Goal: Transaction & Acquisition: Purchase product/service

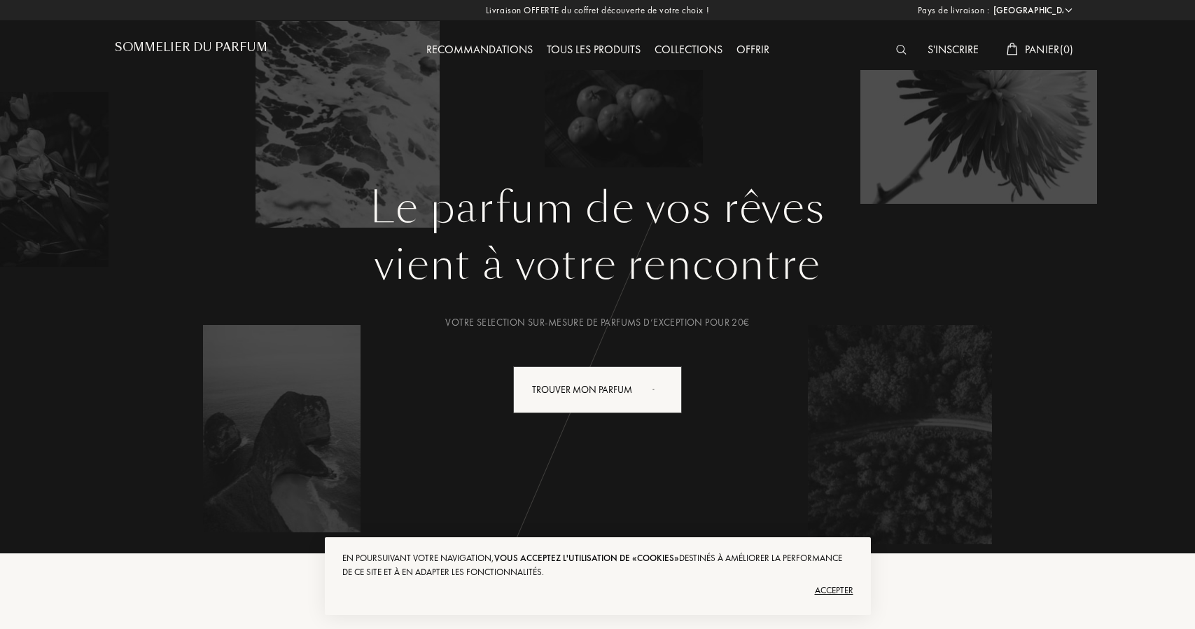
select select "FR"
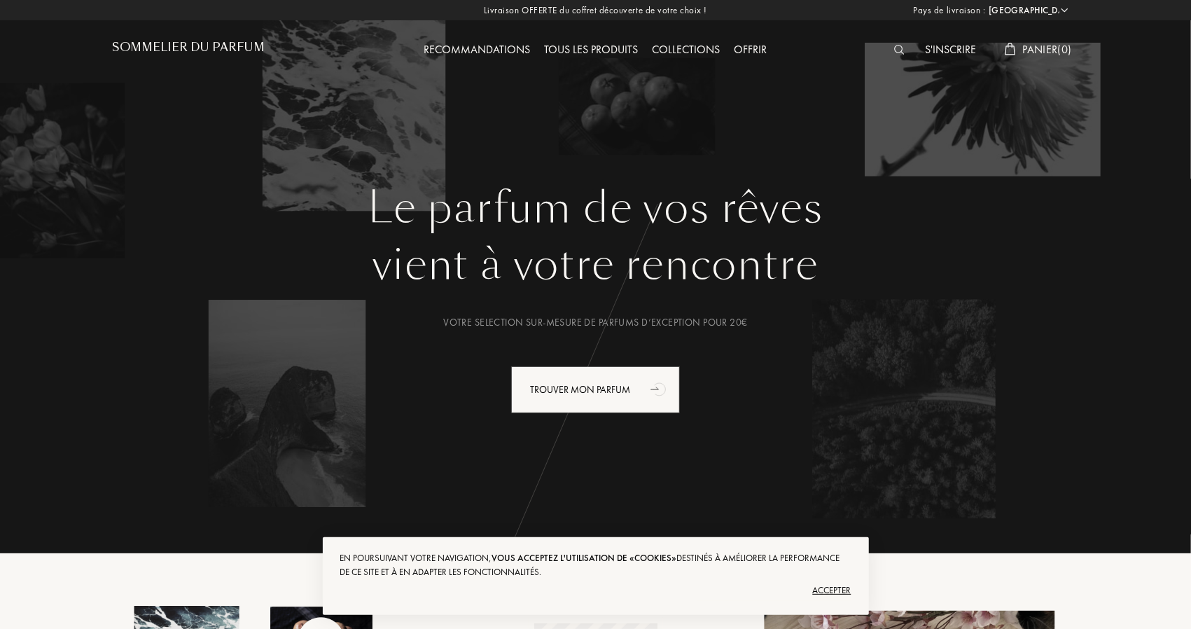
click at [887, 51] on div at bounding box center [903, 50] width 32 height 18
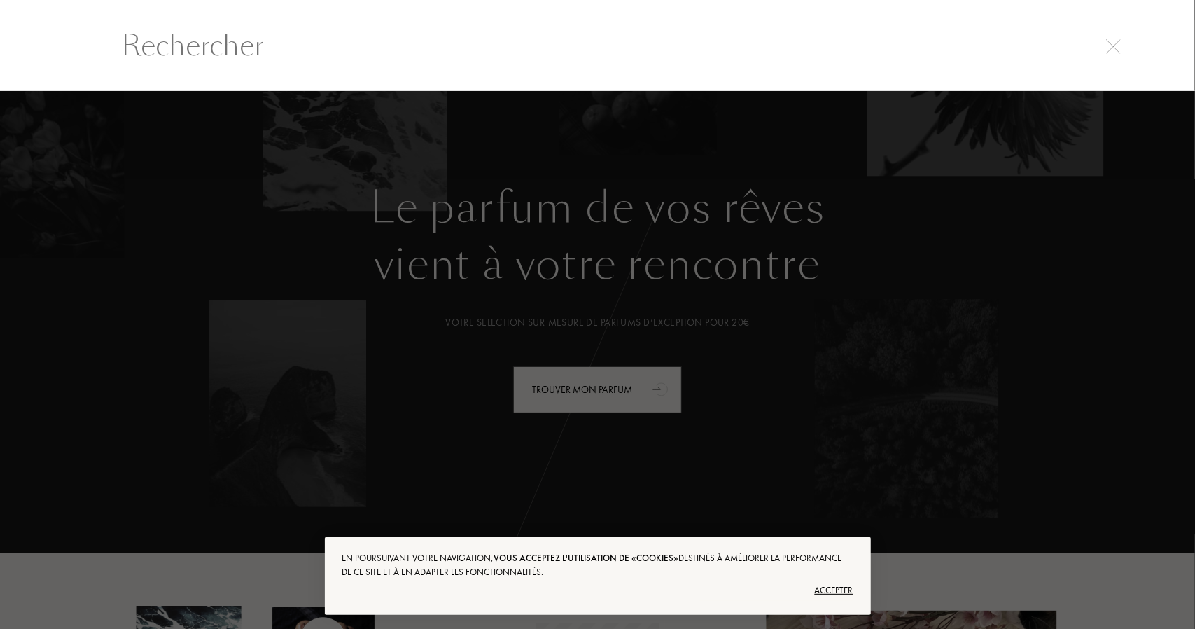
scroll to position [1, 0]
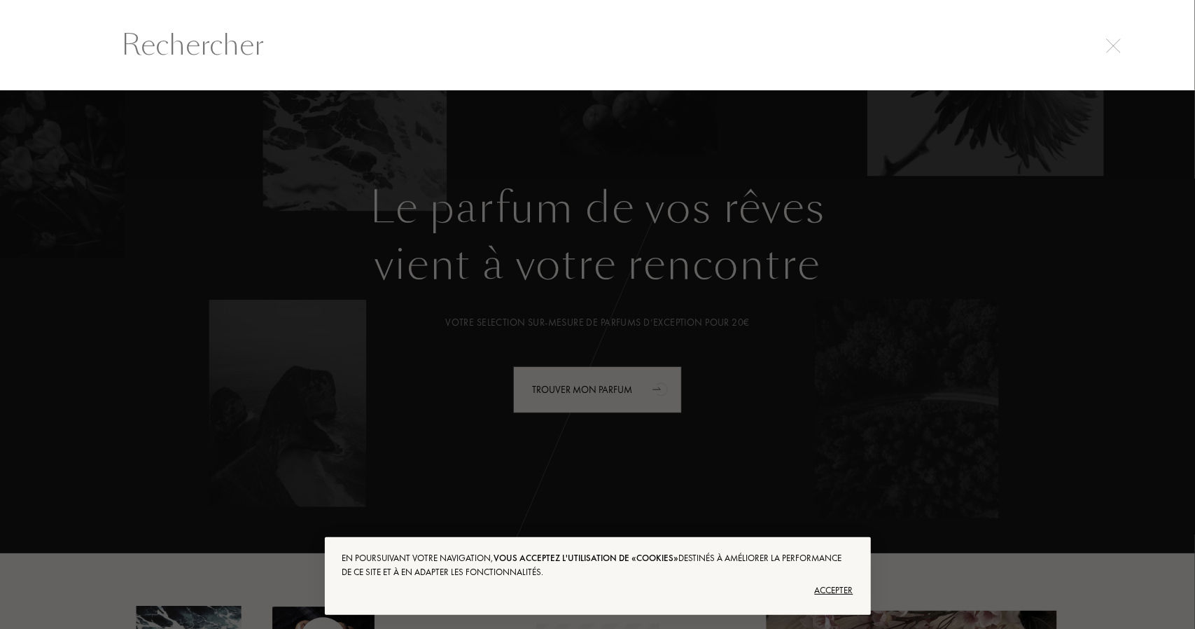
click at [895, 50] on input "text" at bounding box center [598, 45] width 1008 height 42
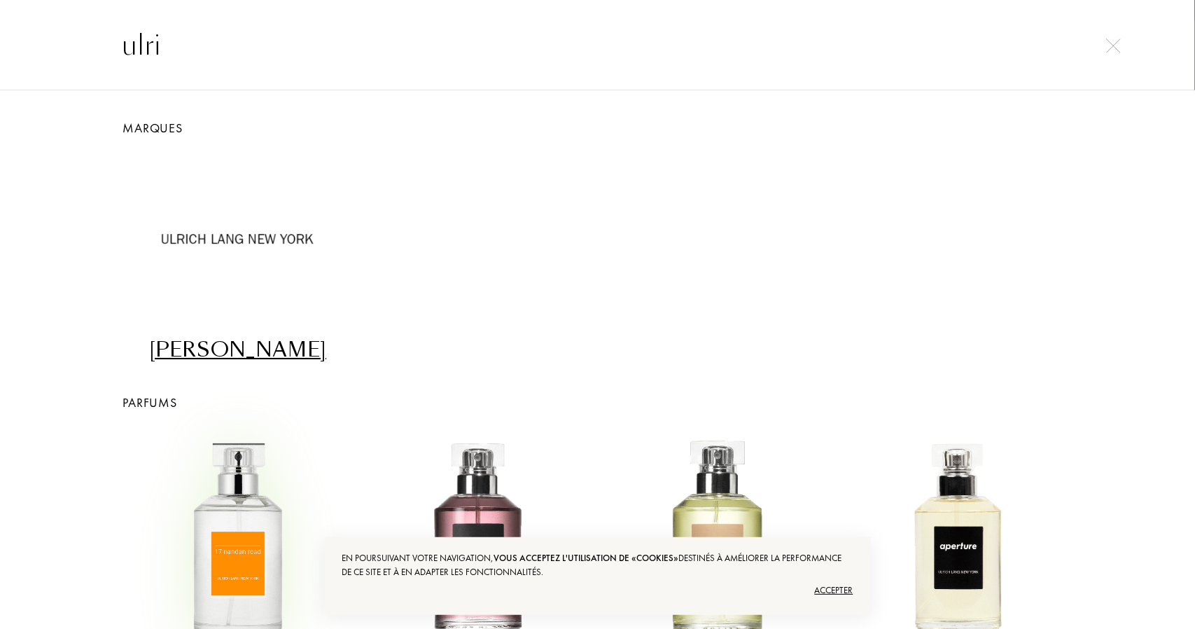
scroll to position [350, 0]
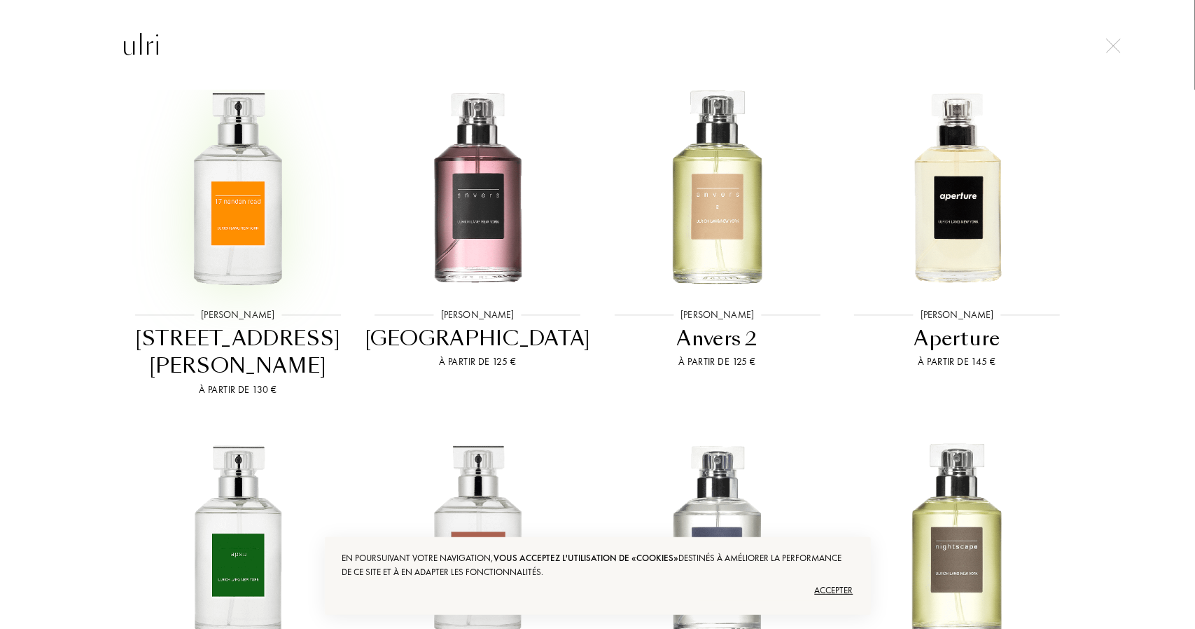
type input "ulri"
click at [237, 252] on img at bounding box center [238, 185] width 216 height 216
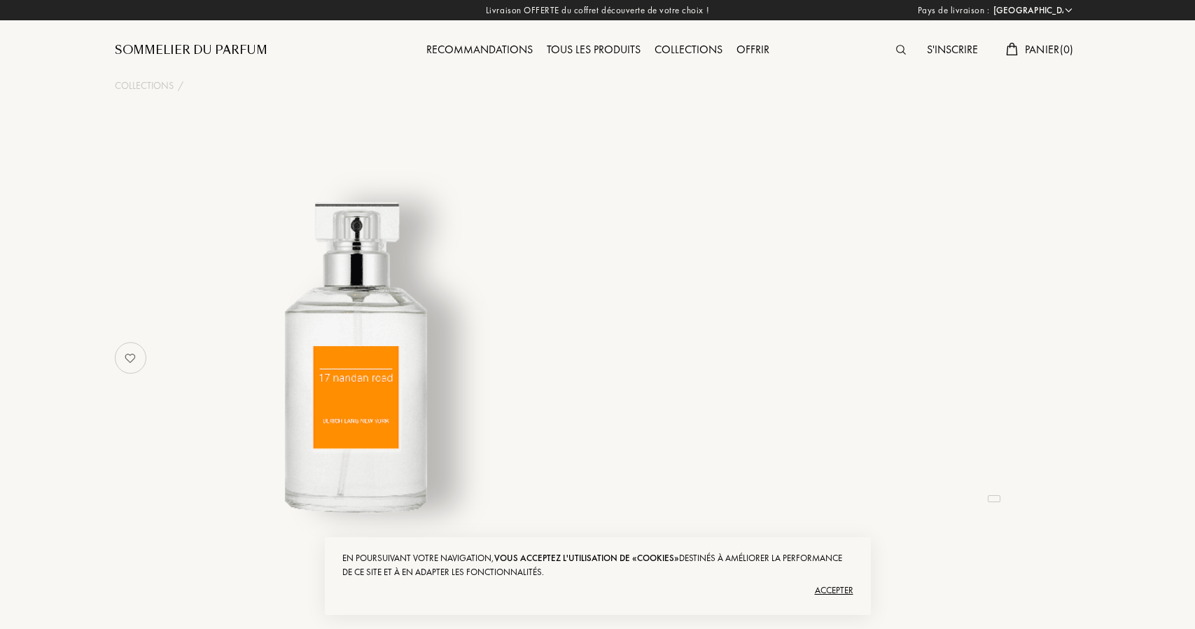
select select "FR"
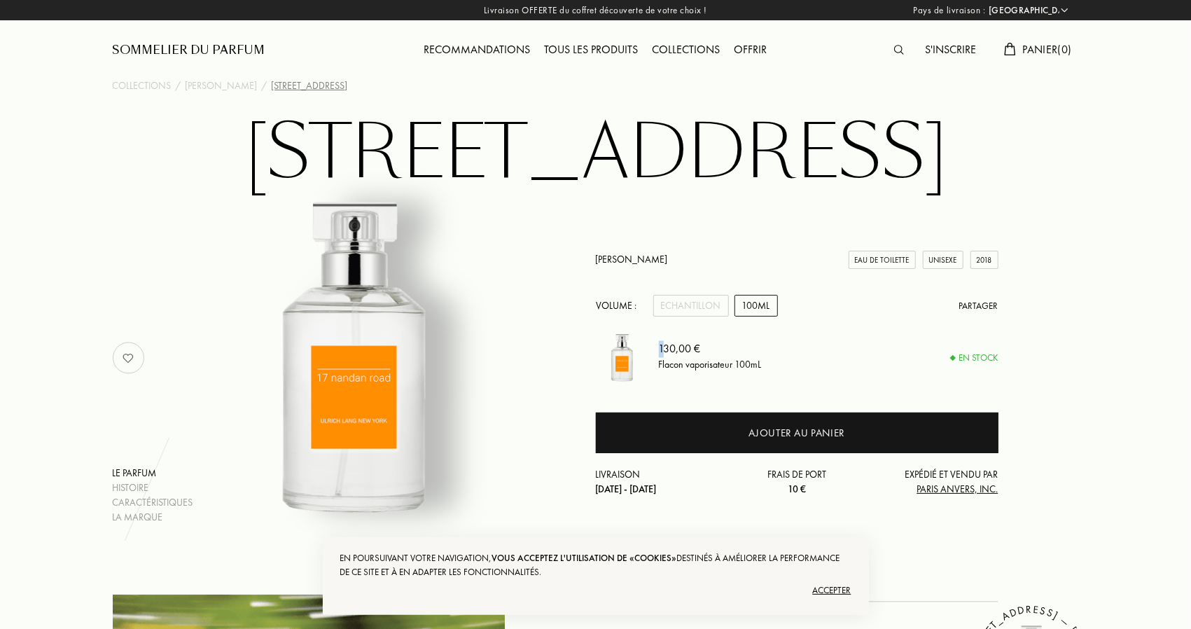
drag, startPoint x: 663, startPoint y: 348, endPoint x: 775, endPoint y: 354, distance: 112.2
click at [774, 354] on div "130,00 € Flacon vaporisateur 100mL" at bounding box center [829, 357] width 340 height 53
click at [749, 355] on div "130,00 €" at bounding box center [710, 349] width 103 height 17
click at [936, 258] on div "Unisexe" at bounding box center [943, 260] width 41 height 19
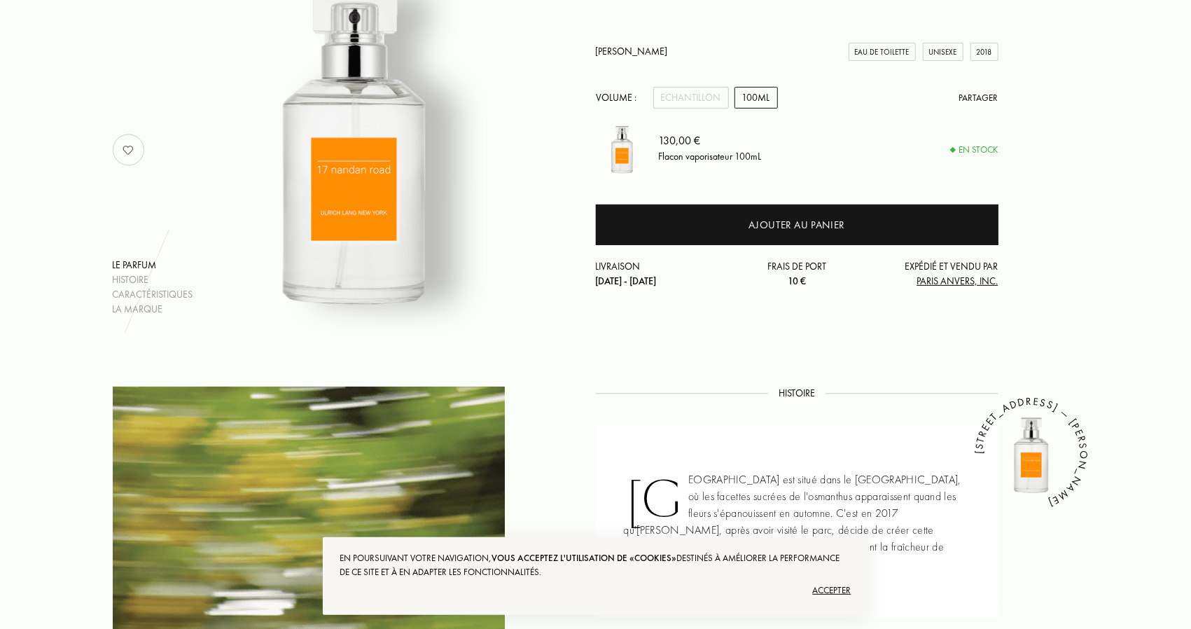
scroll to position [280, 0]
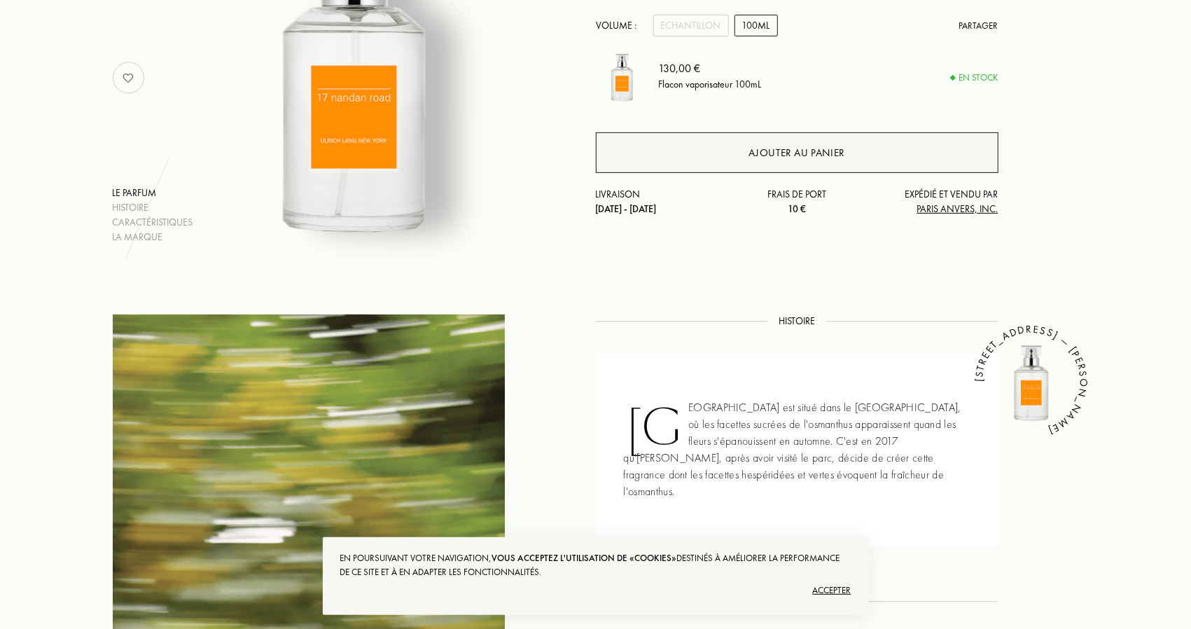
click at [827, 169] on div "Ajouter au panier" at bounding box center [797, 152] width 403 height 41
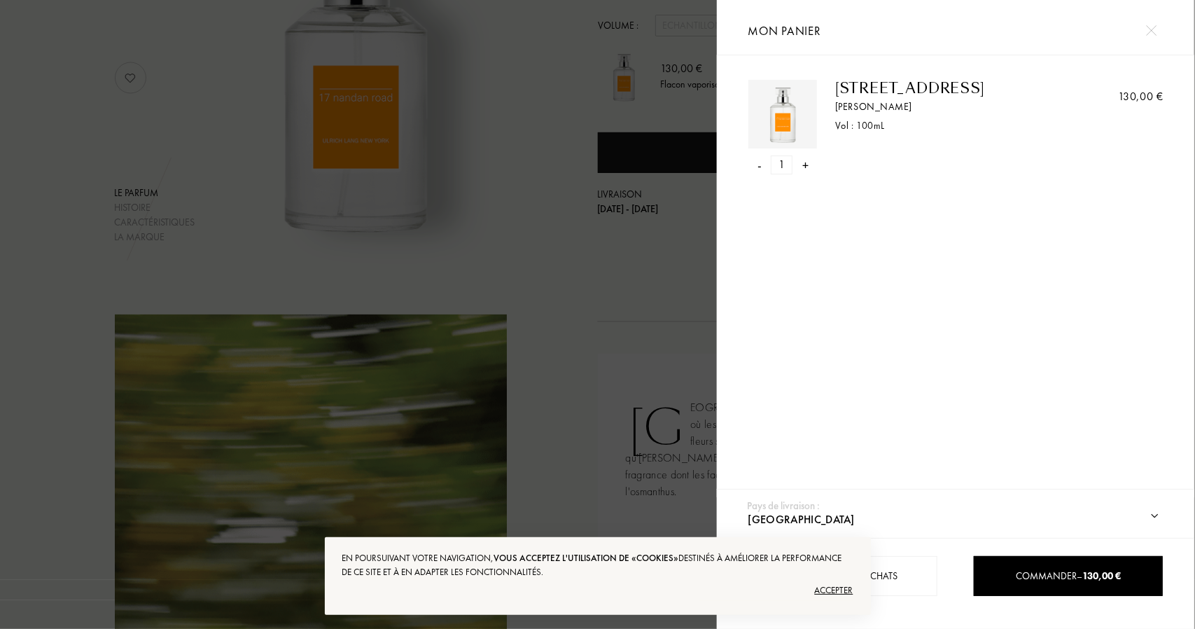
click at [830, 586] on div "Accepter" at bounding box center [597, 590] width 511 height 22
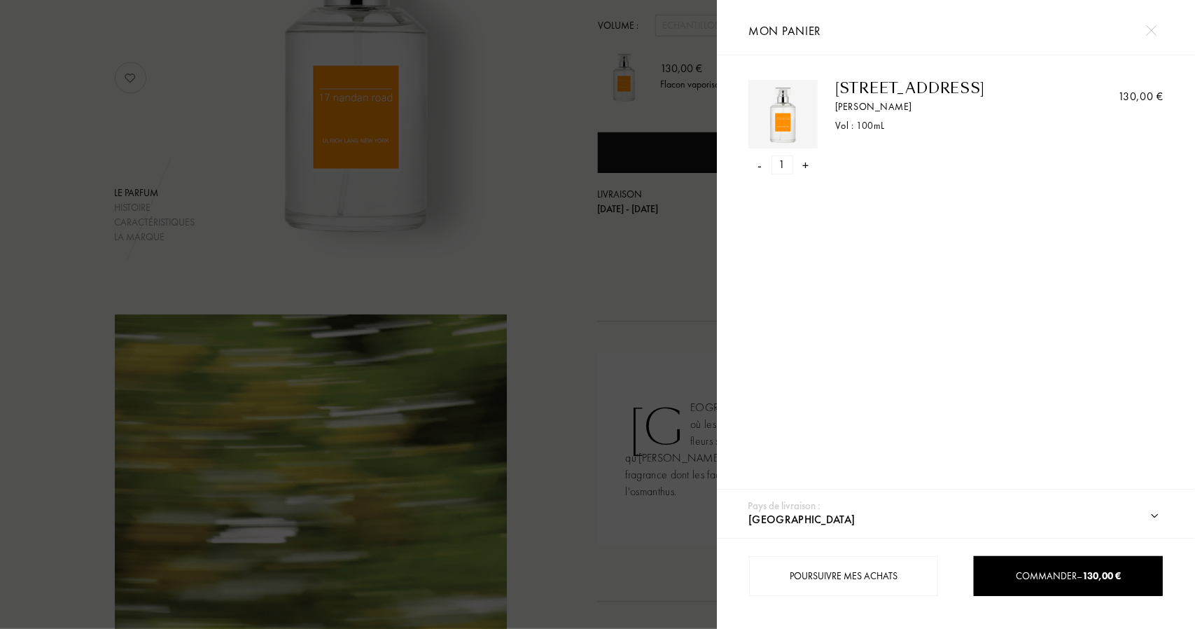
click at [682, 270] on div at bounding box center [358, 314] width 717 height 629
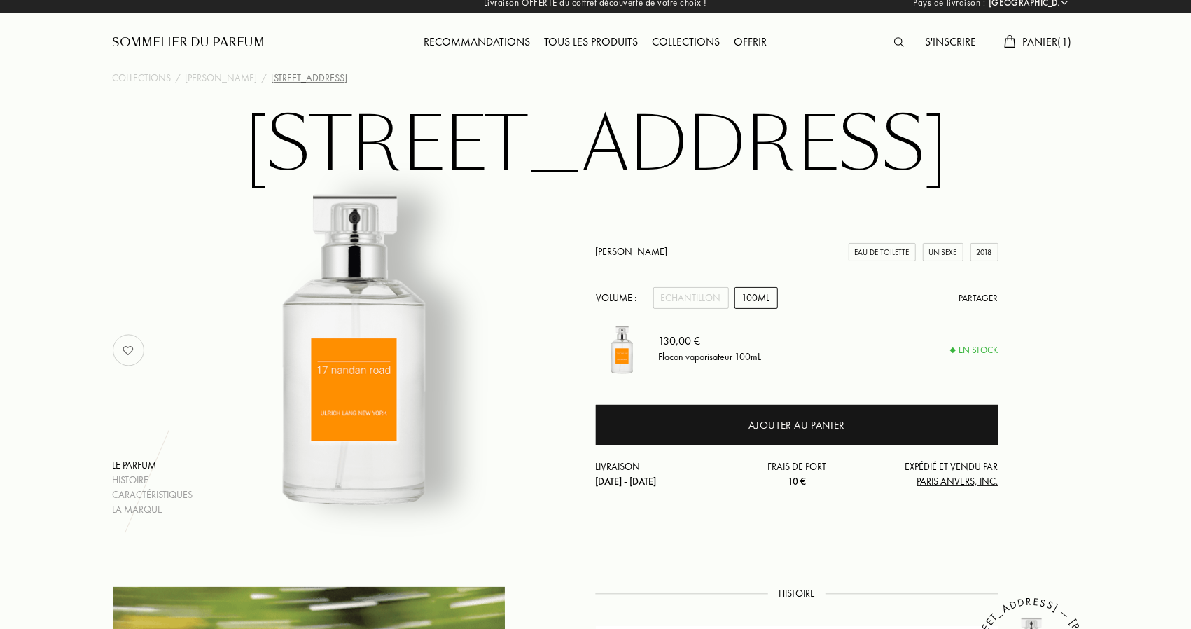
scroll to position [0, 0]
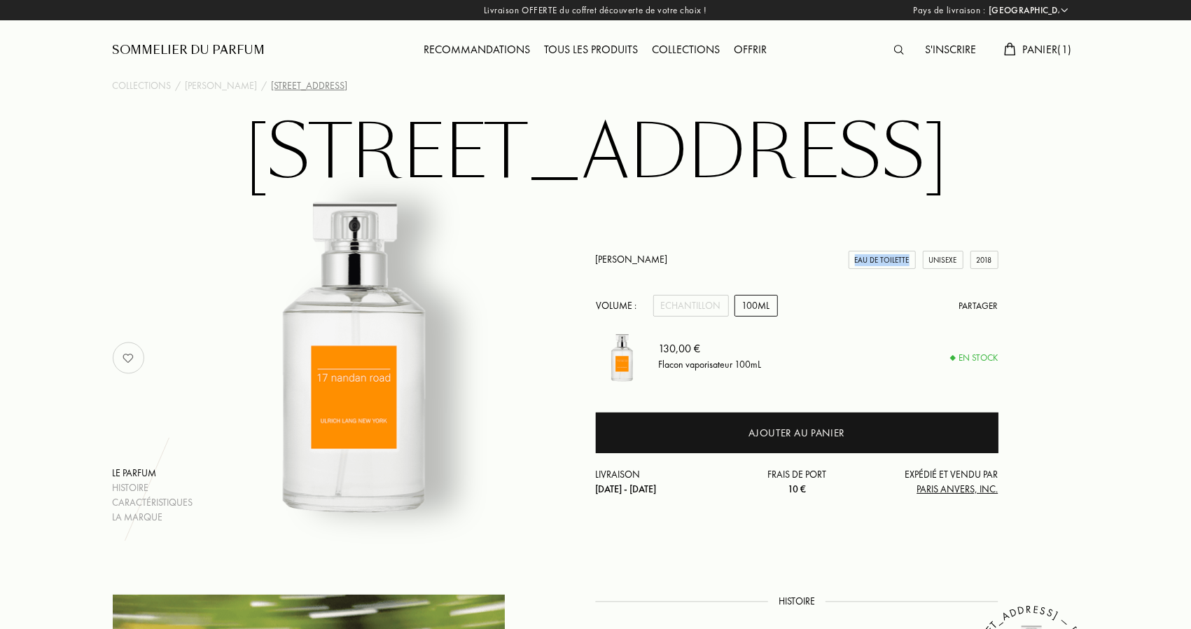
drag, startPoint x: 854, startPoint y: 261, endPoint x: 915, endPoint y: 260, distance: 60.2
click at [915, 260] on div "Eau de Toilette" at bounding box center [882, 260] width 67 height 19
click at [894, 262] on div "Eau de Toilette" at bounding box center [882, 260] width 67 height 19
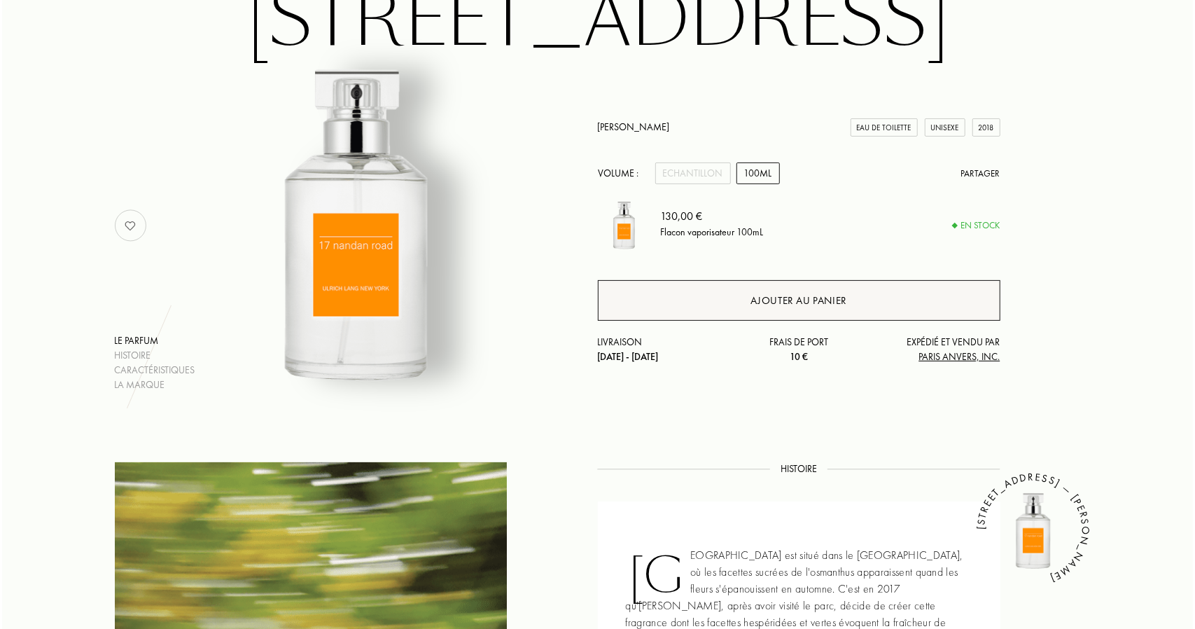
scroll to position [140, 0]
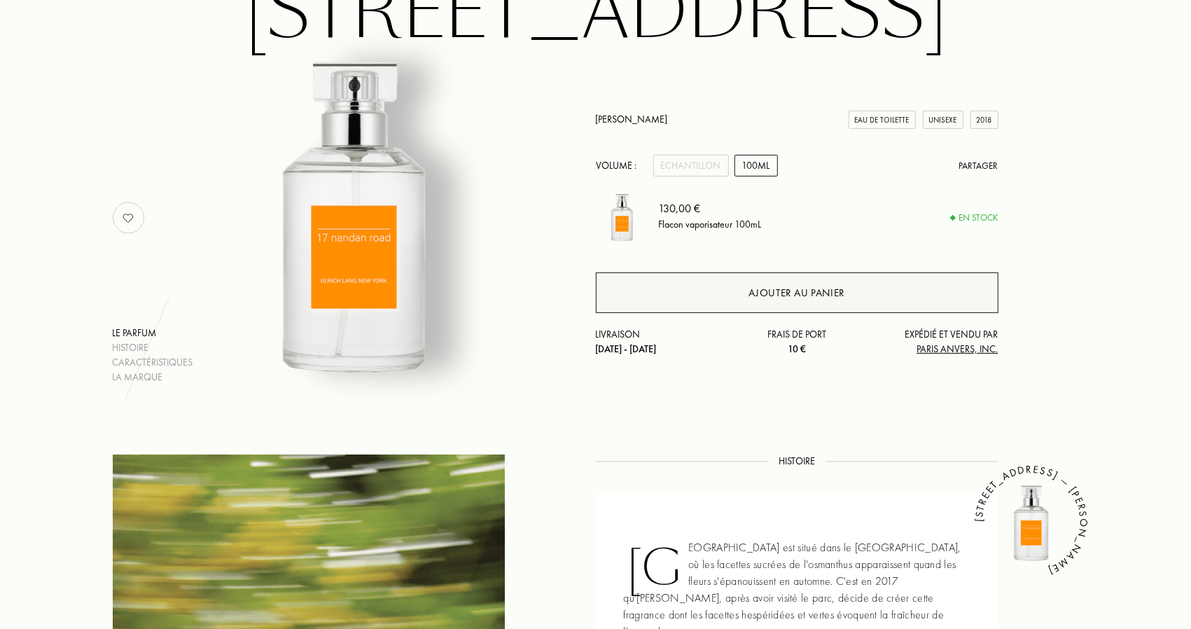
click at [832, 285] on div "Ajouter au panier" at bounding box center [797, 293] width 97 height 16
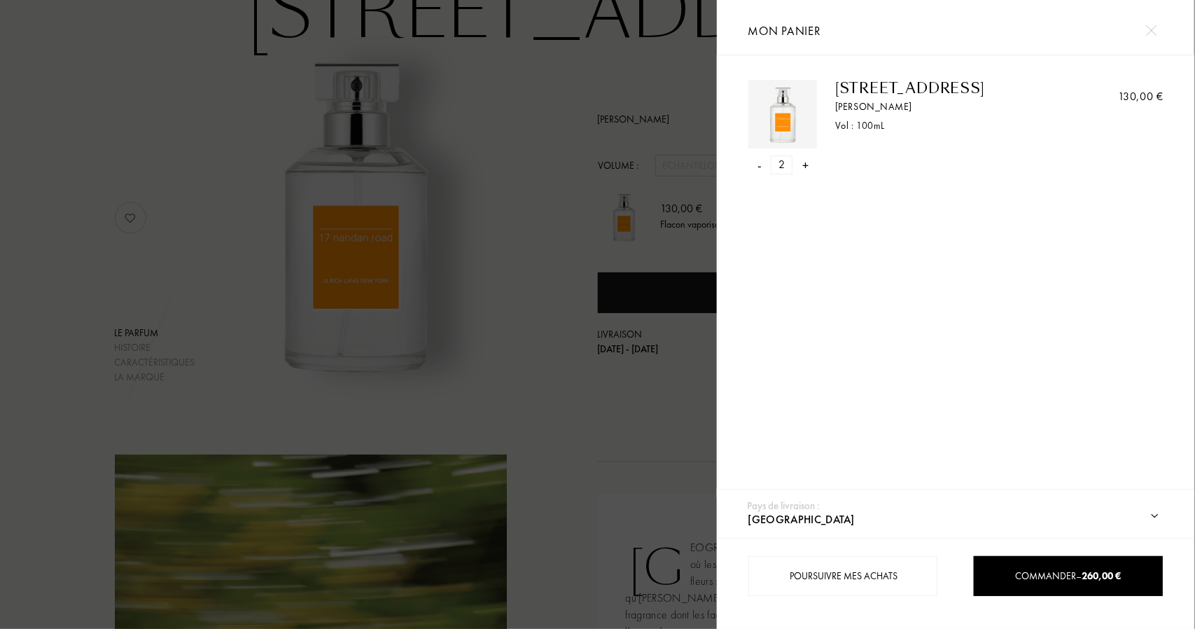
click at [762, 162] on div "- 2 +" at bounding box center [783, 164] width 69 height 19
click at [759, 167] on div "-" at bounding box center [760, 164] width 4 height 19
click at [805, 162] on div "+" at bounding box center [806, 164] width 6 height 19
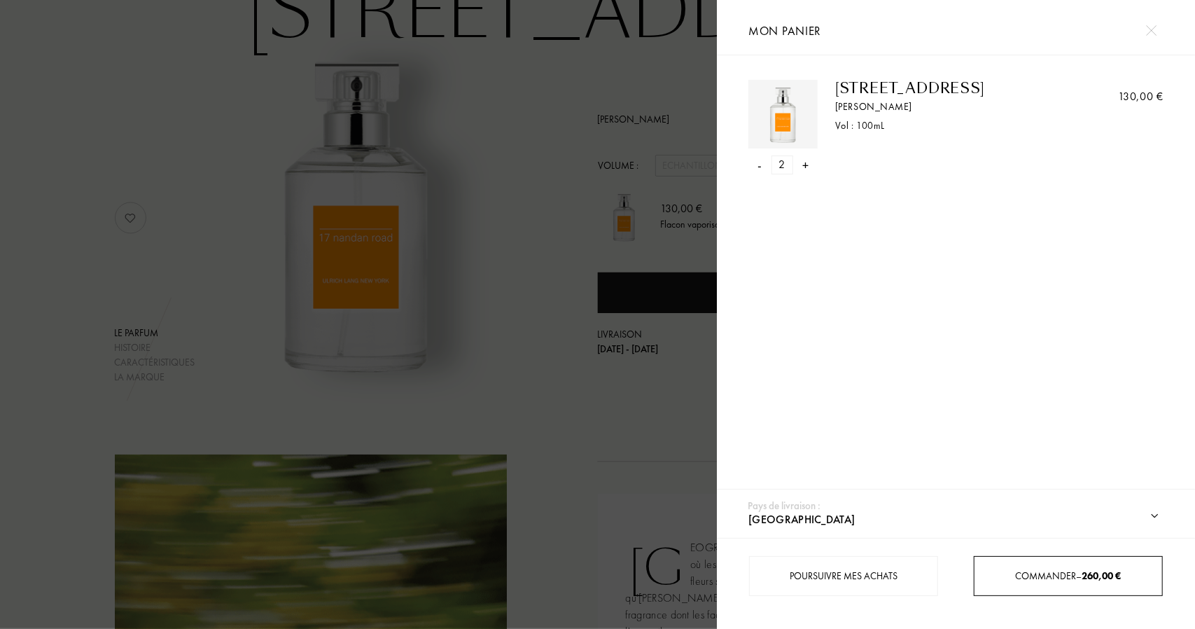
click at [1025, 567] on div "Commander – 260,00 €" at bounding box center [1068, 576] width 189 height 40
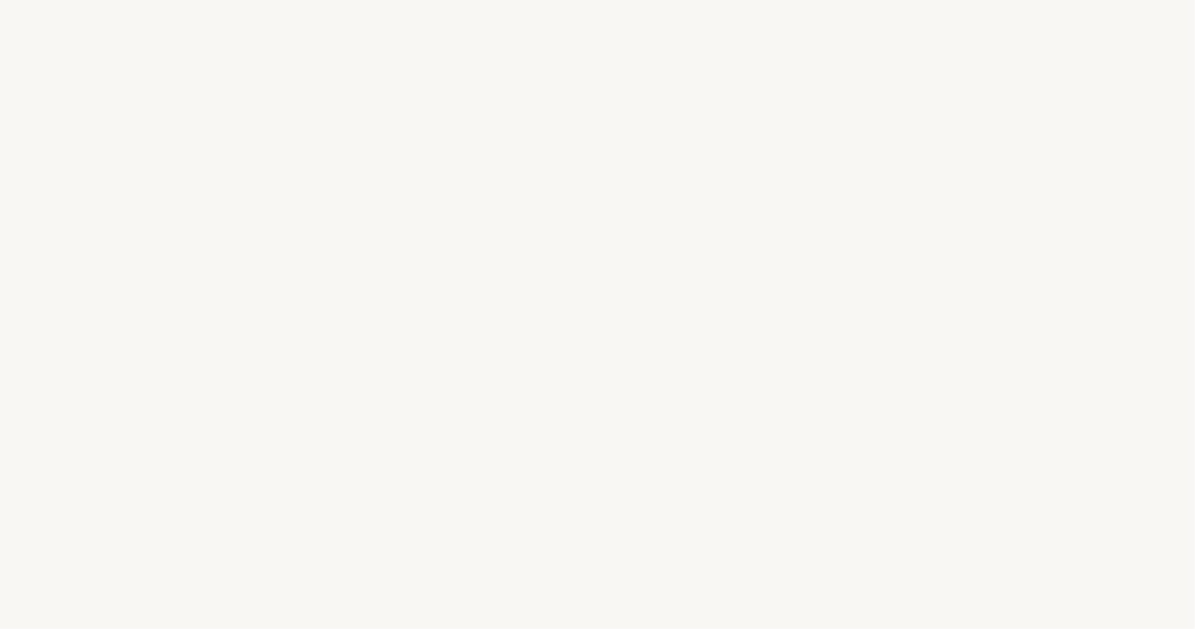
select select "FR"
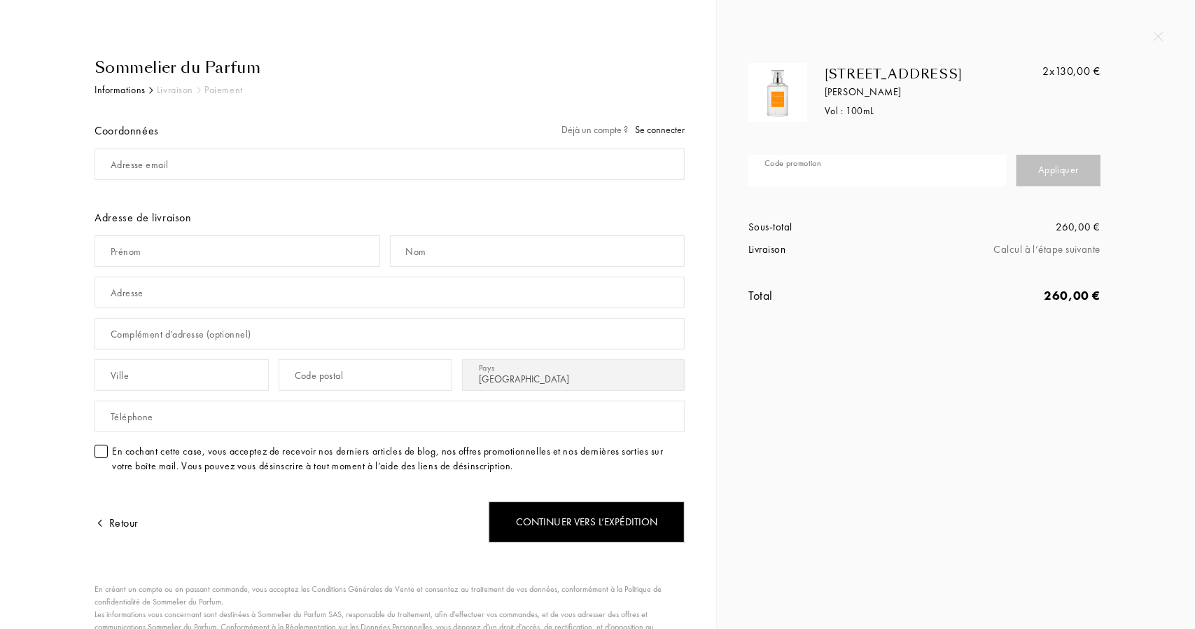
click at [814, 162] on div "Code promotion" at bounding box center [883, 170] width 268 height 41
type input "FFTXB-SS4SB"
click at [1077, 165] on div "Appliquer" at bounding box center [1059, 171] width 84 height 32
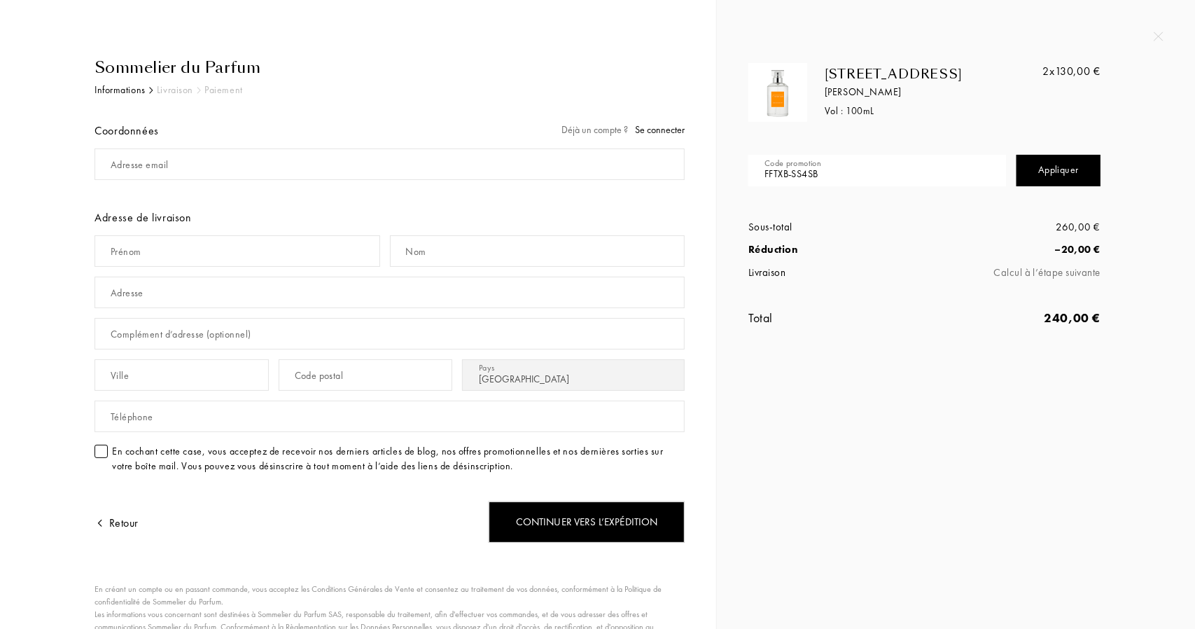
click at [1161, 37] on img at bounding box center [1159, 37] width 10 height 10
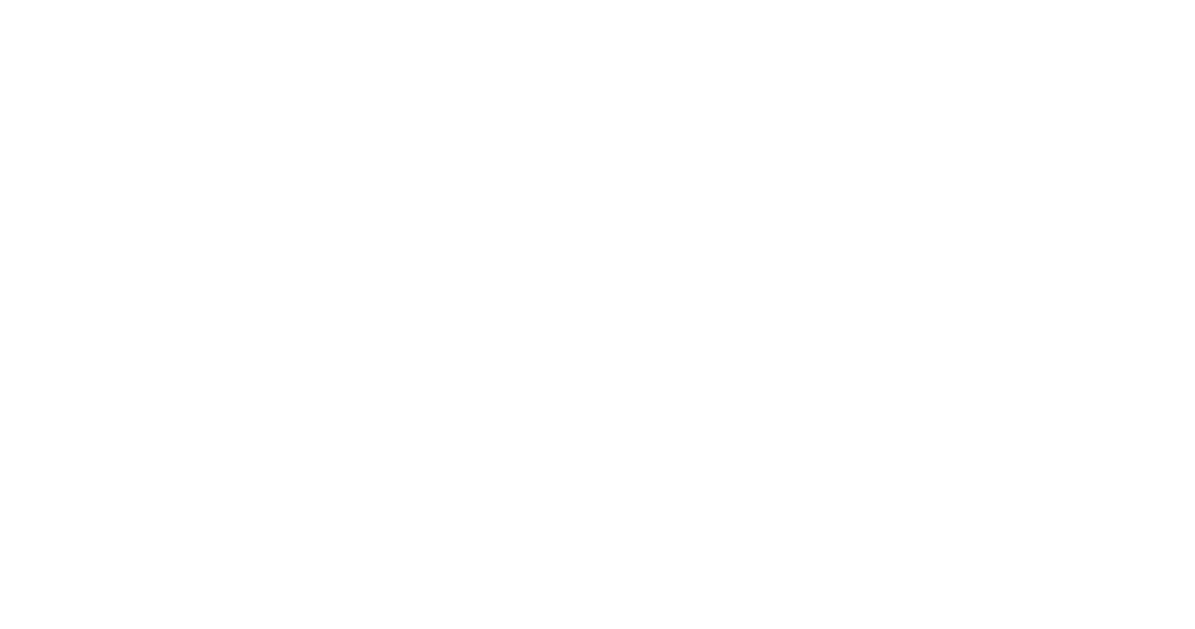
select select "FR"
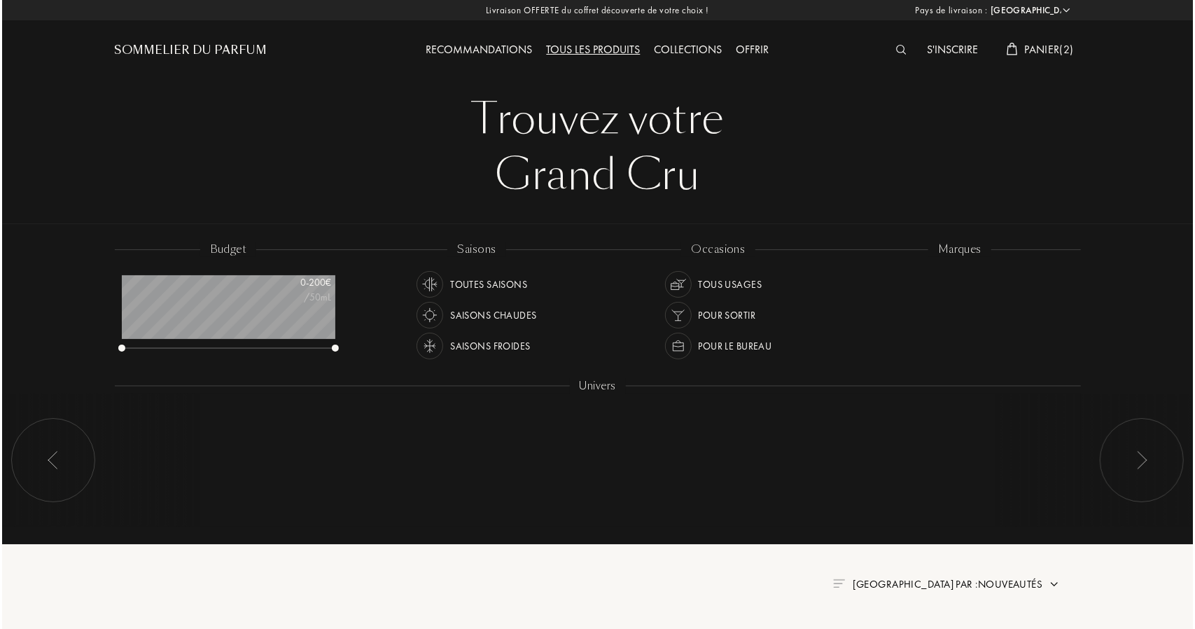
scroll to position [70, 213]
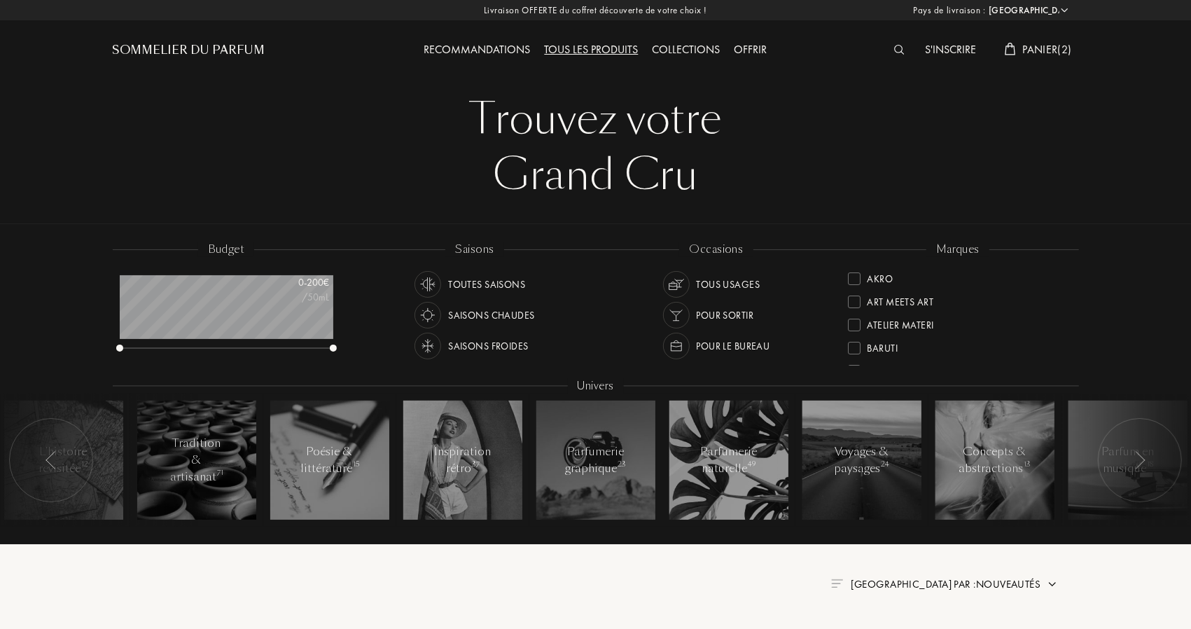
click at [1032, 43] on span "Panier ( 2 )" at bounding box center [1047, 49] width 49 height 15
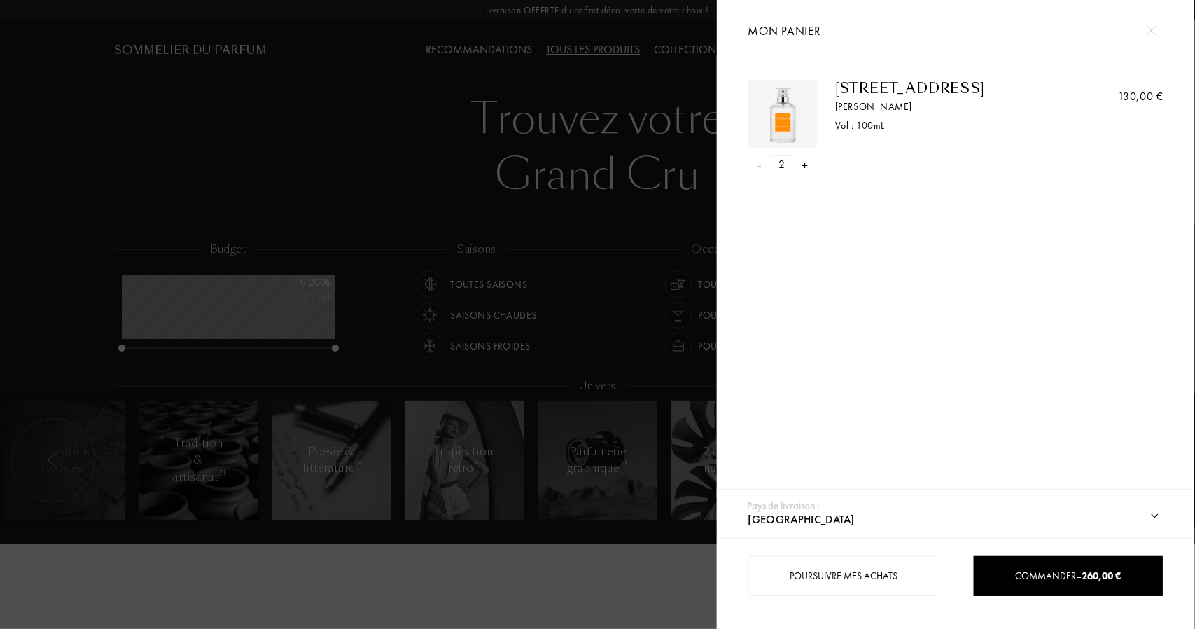
click at [758, 160] on div "-" at bounding box center [760, 164] width 4 height 19
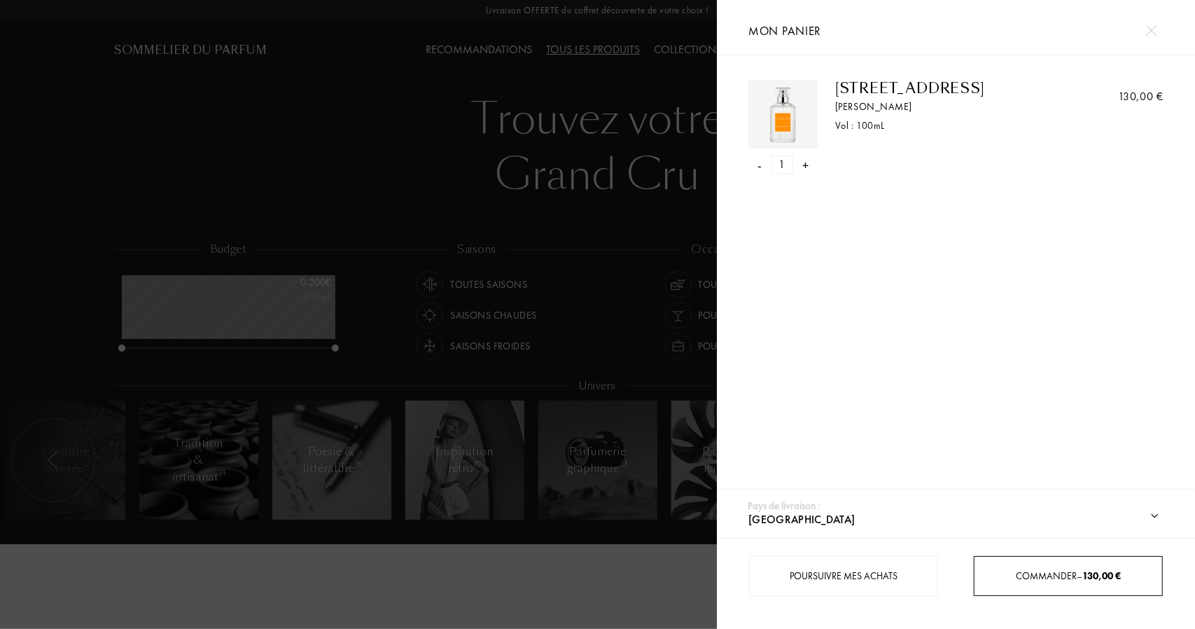
click at [1039, 576] on span "Commander – 130,00 €" at bounding box center [1068, 575] width 105 height 13
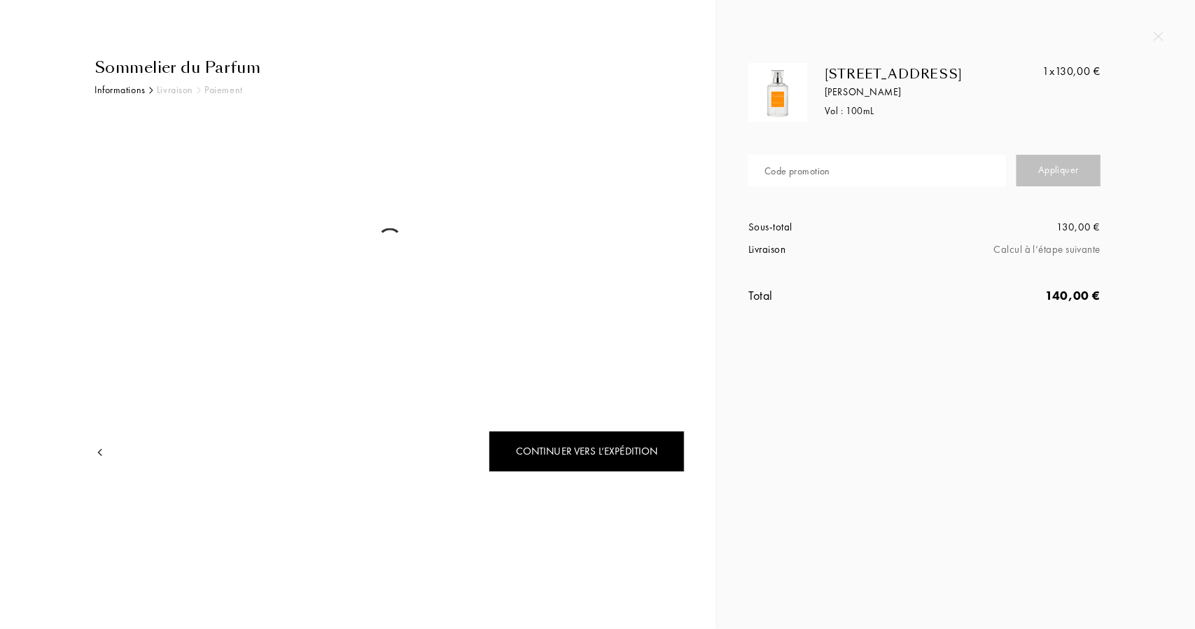
select select "FR"
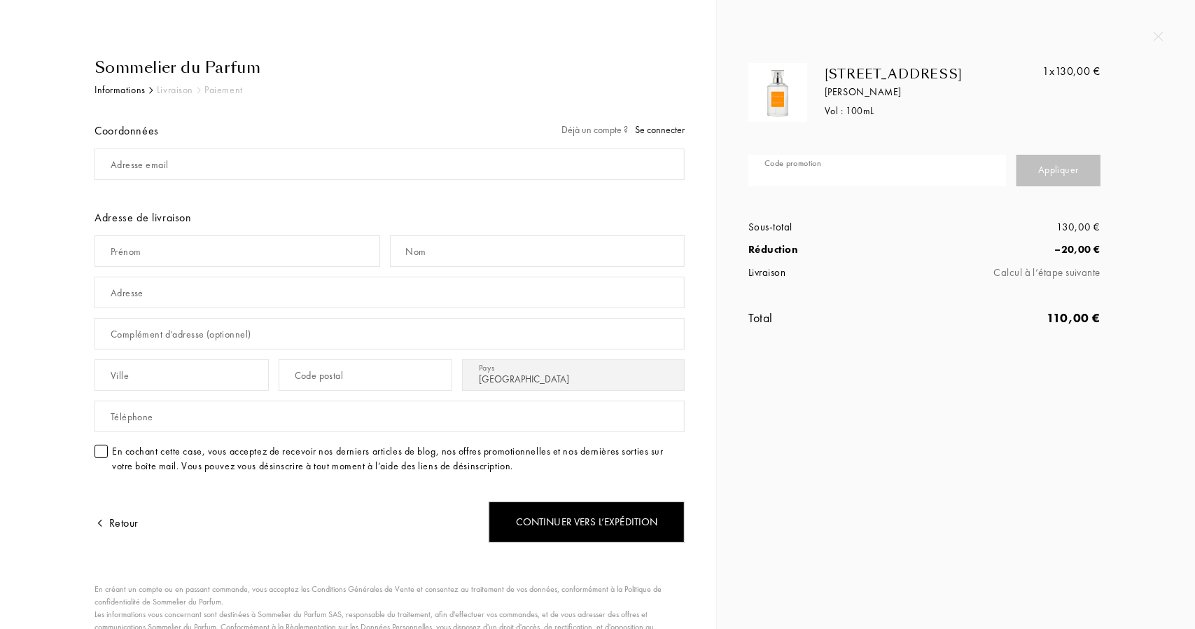
click at [838, 164] on input "text" at bounding box center [878, 171] width 258 height 32
paste input "FFTXB-SS4SB"
type input "FFTXB-SS4SB"
click at [1060, 169] on div "Appliquer" at bounding box center [1059, 171] width 84 height 32
click at [924, 368] on div "17 Nandan Road Ulrich Lang Vol : 100 mL 1x 130,00 € Code promotion FFTXB-SS4SB …" at bounding box center [956, 314] width 478 height 629
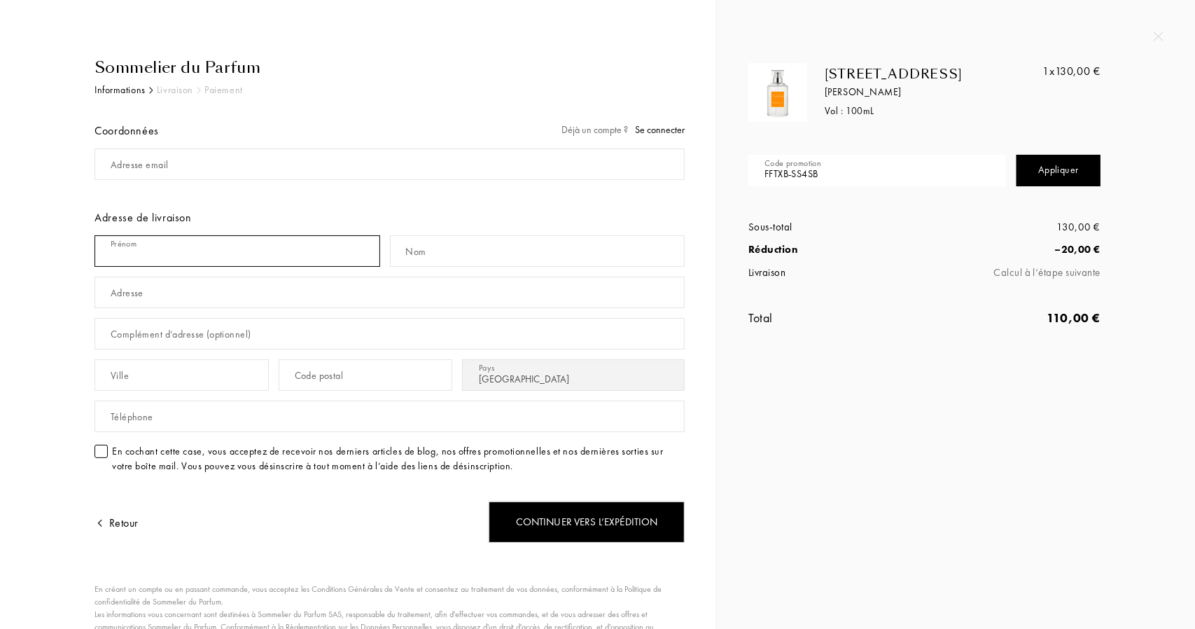
click at [276, 244] on input "text" at bounding box center [238, 251] width 286 height 32
type input "Steevy"
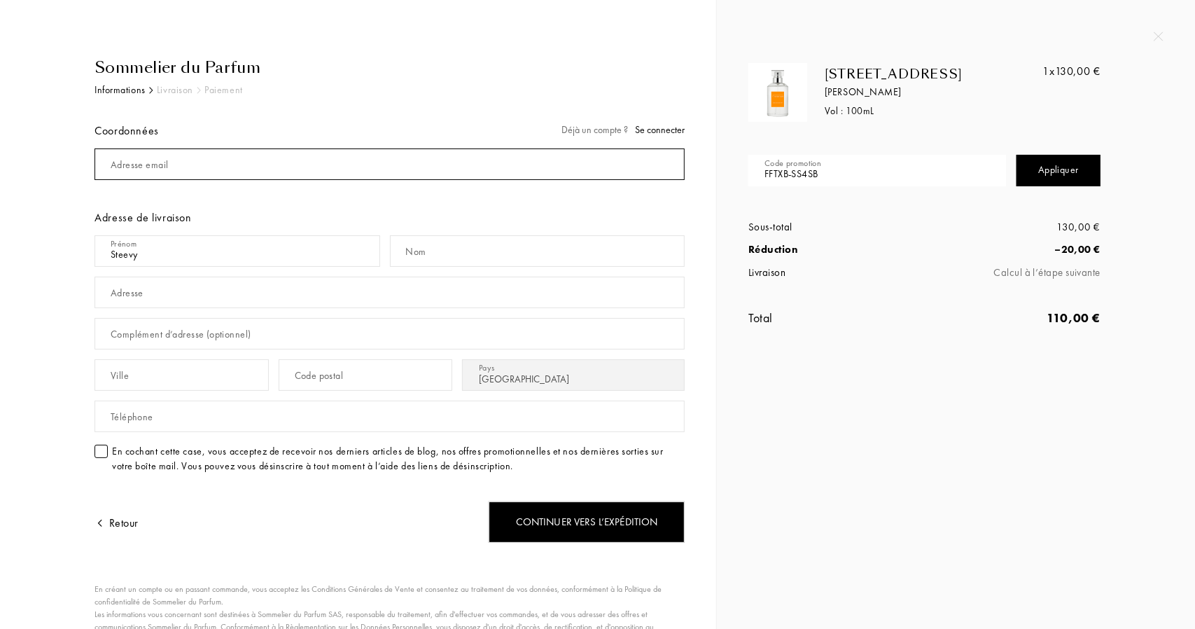
type input "[EMAIL_ADDRESS][DOMAIN_NAME]"
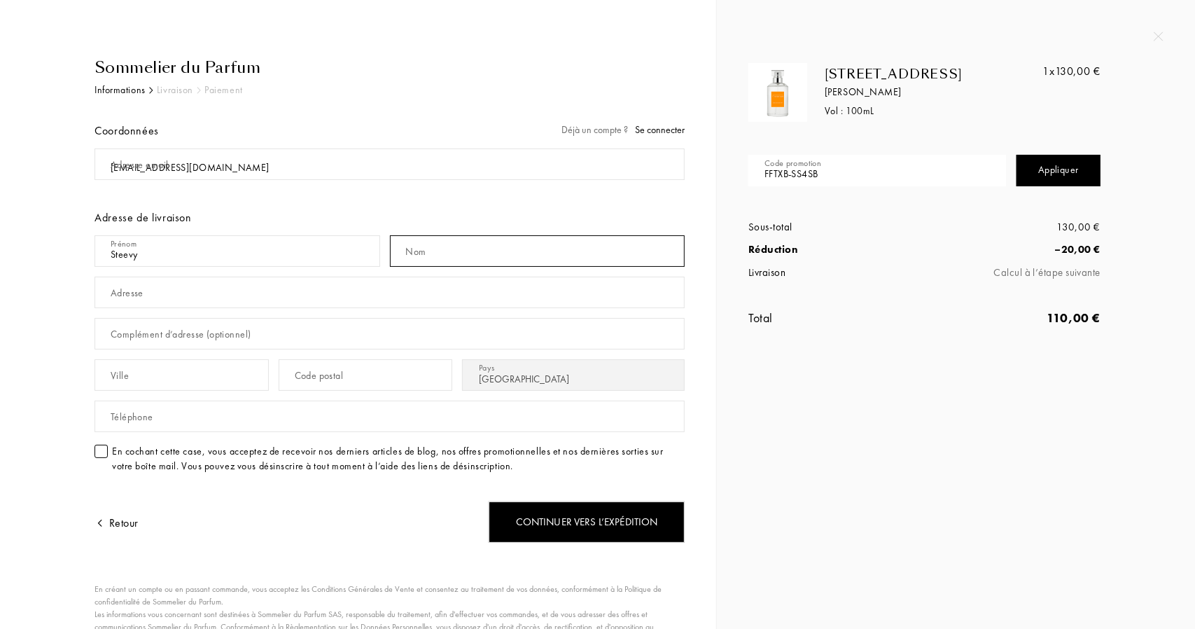
type input "SOUDRY"
type input "43 Rue Jules Ferry 93160"
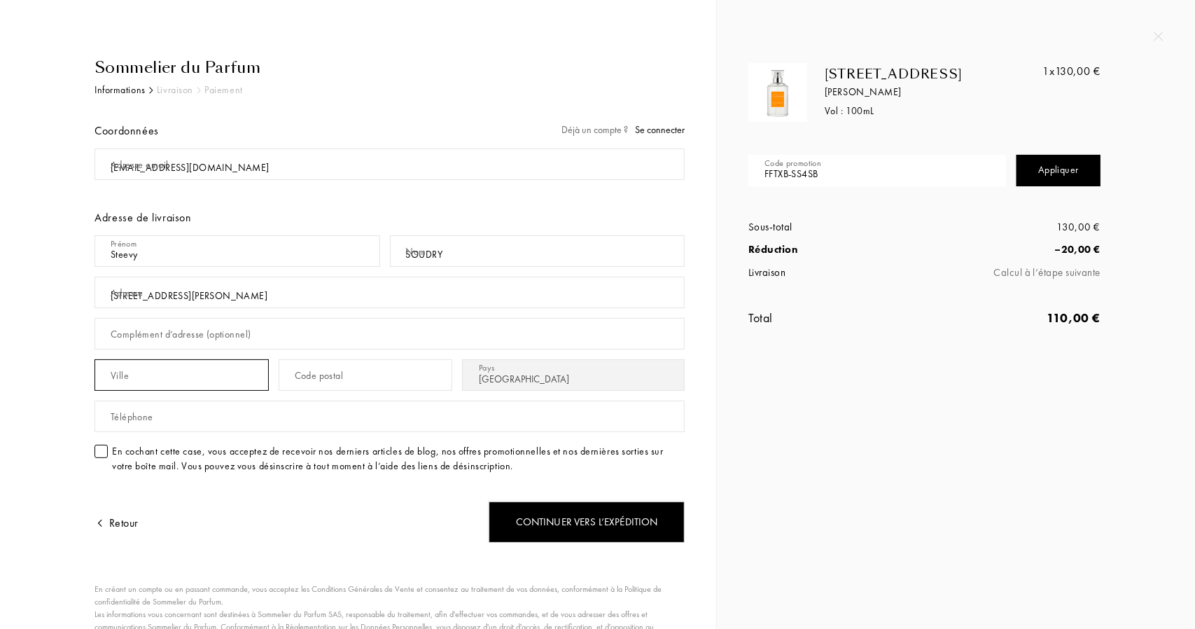
type input "Noisy-le-Grand"
type input "93160"
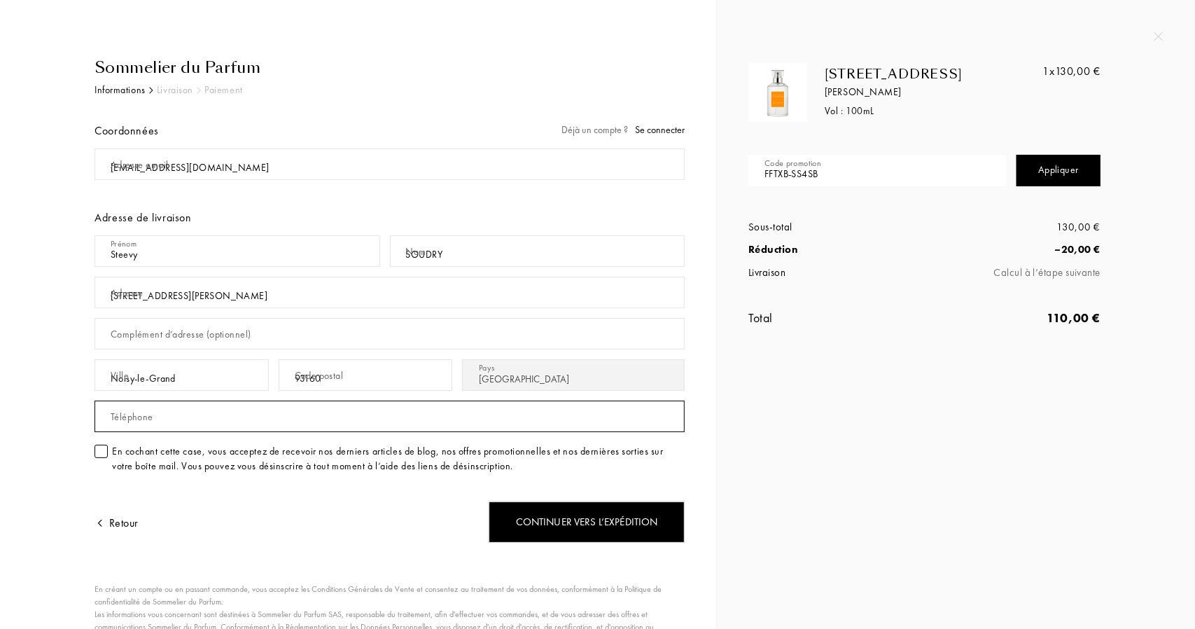
type input "0698640083"
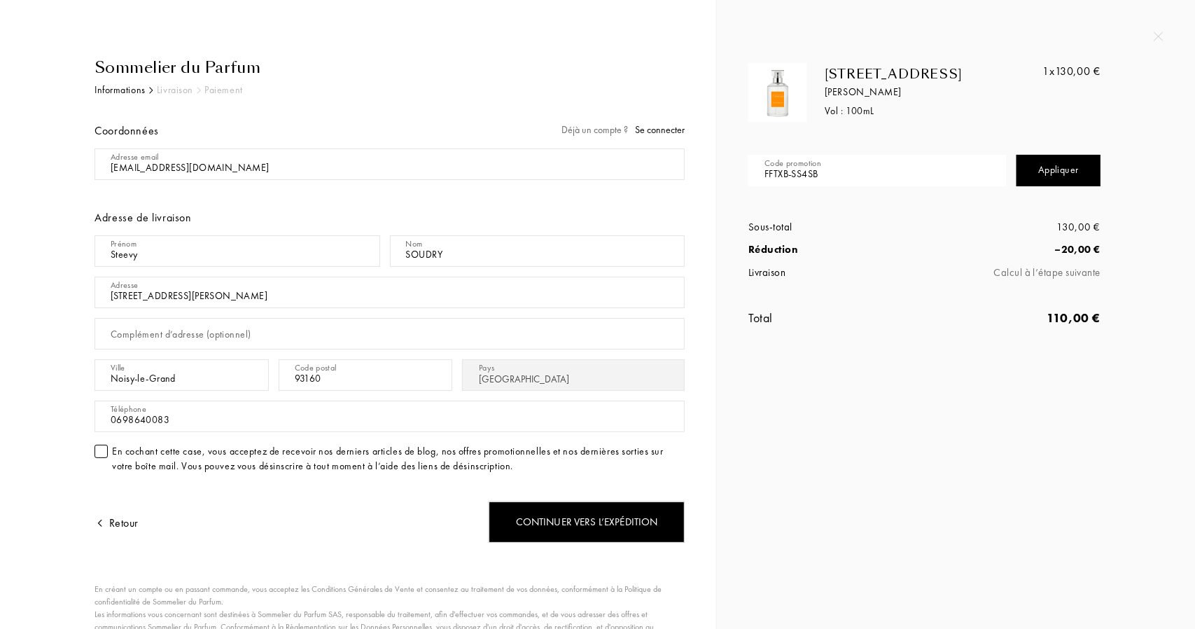
click at [242, 291] on input "43 Rue Jules Ferry 93160" at bounding box center [390, 293] width 590 height 32
drag, startPoint x: 244, startPoint y: 291, endPoint x: 0, endPoint y: 239, distance: 249.8
click at [0, 239] on div "Sommelier du Parfum Informations Livraison Paiement Coordonnées Déjà un compte …" at bounding box center [358, 357] width 716 height 714
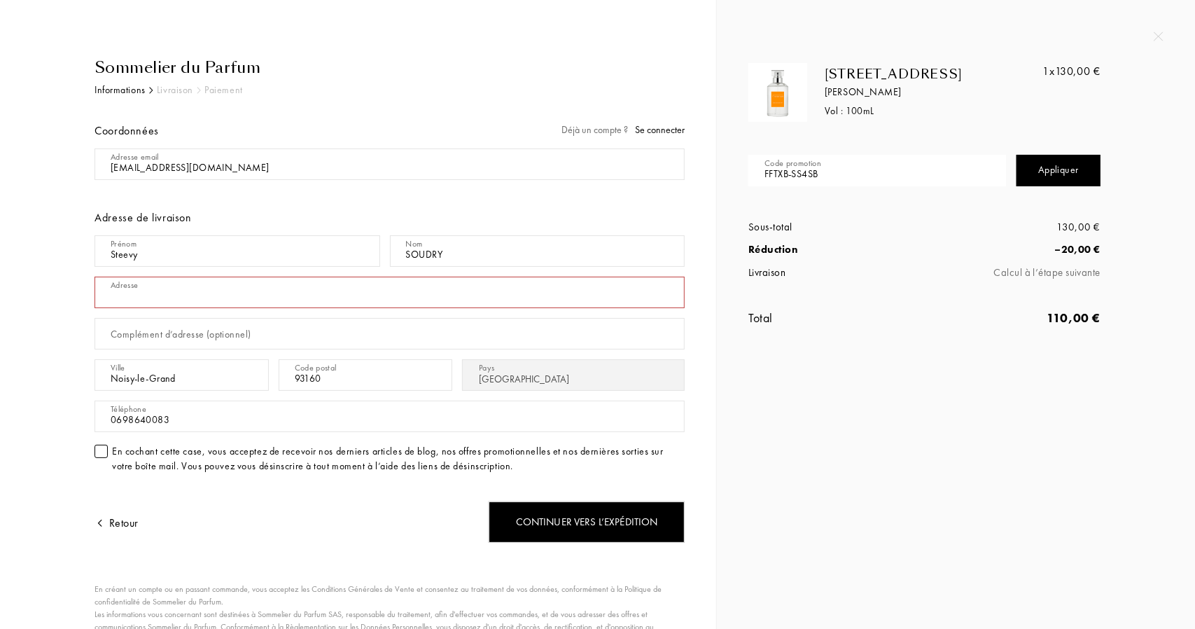
type input "7"
click at [146, 291] on input "text" at bounding box center [390, 293] width 590 height 32
paste input "7 Rue Eugène et Armand Peugeot"
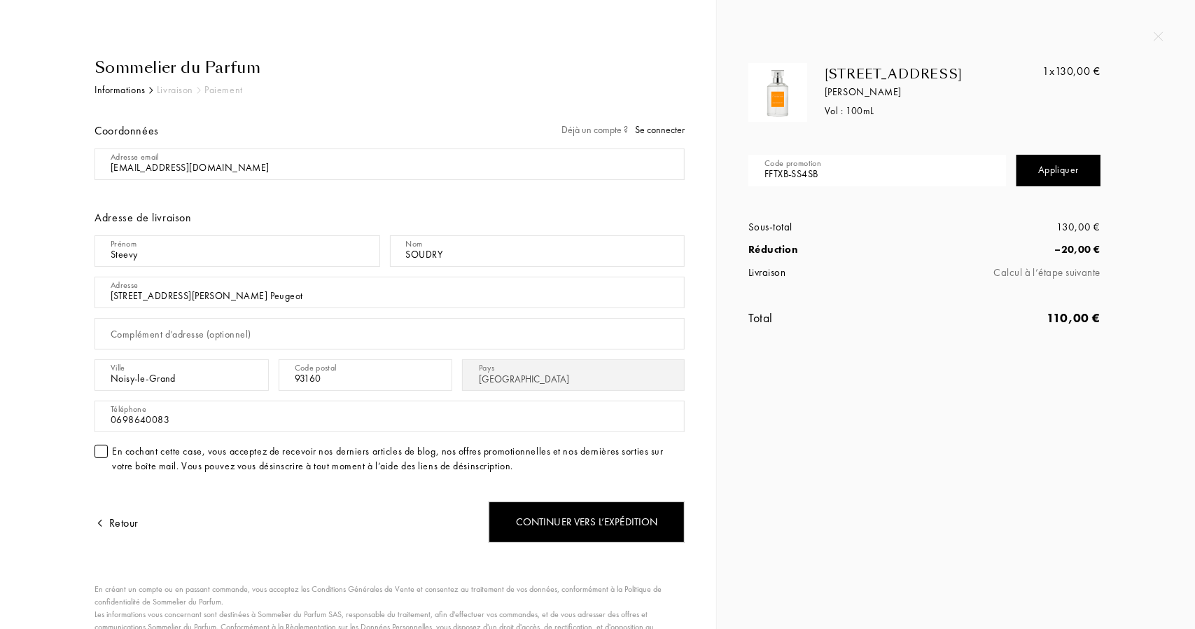
type input "7 Rue Eugène et Armand Peugeot"
drag, startPoint x: 373, startPoint y: 372, endPoint x: 170, endPoint y: 352, distance: 203.4
click at [170, 352] on div "Adresse email Adresse de livraison Prénom Steevy Nom SOUDRY Adresse 7 Rue Eugèn…" at bounding box center [390, 314] width 590 height 340
paste input "2500"
type input "92500"
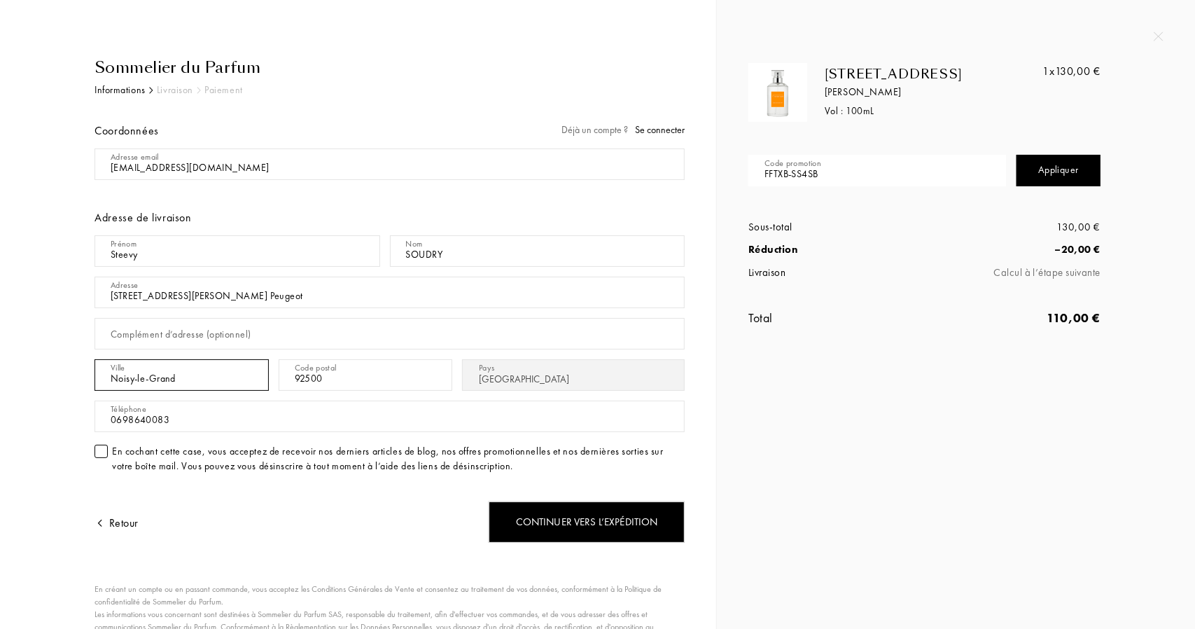
click at [196, 370] on input "Noisy-le-Grand" at bounding box center [182, 375] width 174 height 32
drag, startPoint x: 167, startPoint y: 370, endPoint x: 0, endPoint y: 355, distance: 167.4
click at [0, 355] on div "Sommelier du Parfum Informations Livraison Paiement Coordonnées Déjà un compte …" at bounding box center [358, 357] width 716 height 714
paste input "Rueil-Malmaison"
type input "Rueil-Malmaison"
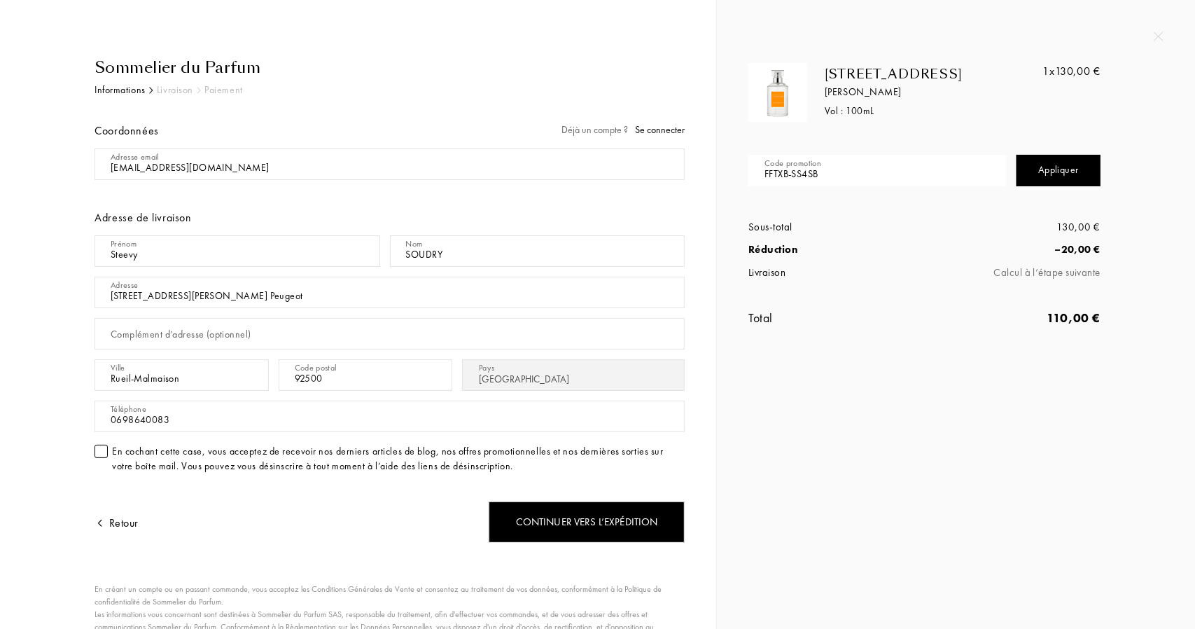
click at [42, 391] on div "Sommelier du Parfum Informations Livraison Paiement Coordonnées Déjà un compte …" at bounding box center [363, 385] width 643 height 658
click at [127, 335] on div "Complément d’adresse (optionnel)" at bounding box center [181, 334] width 140 height 15
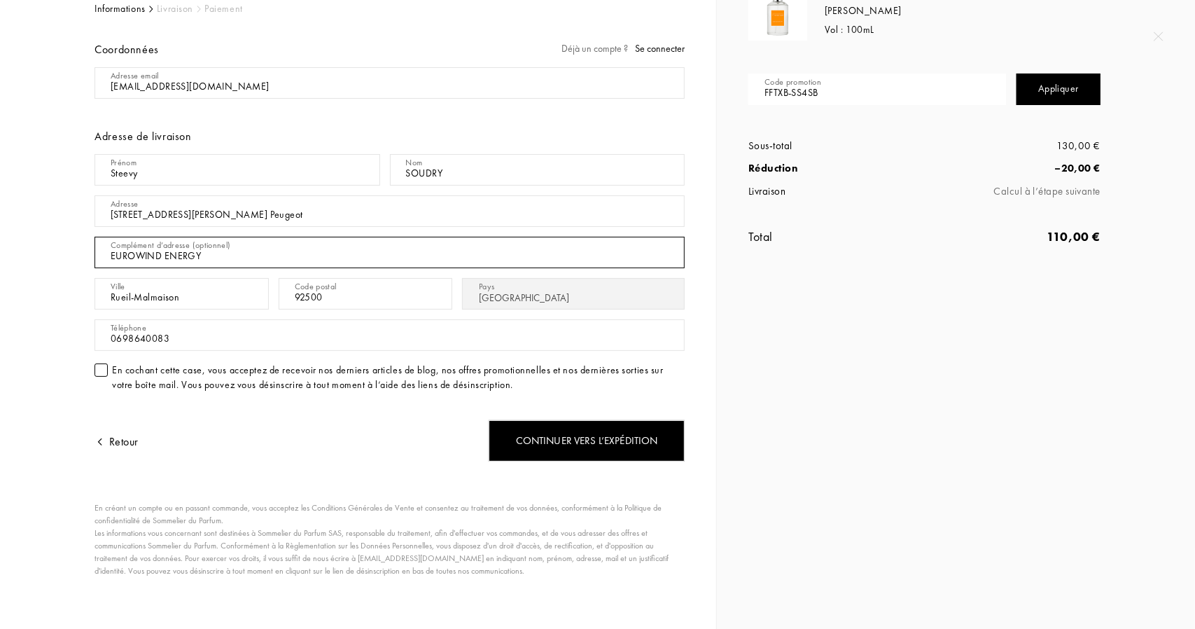
scroll to position [81, 0]
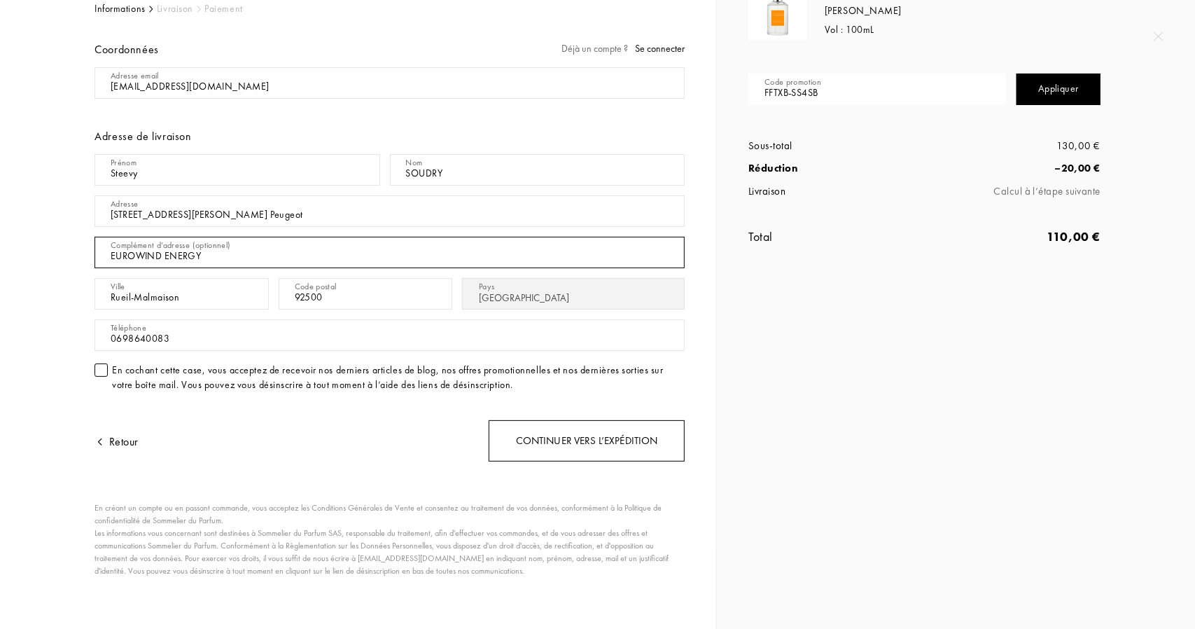
type input "EUROWIND ENERGY"
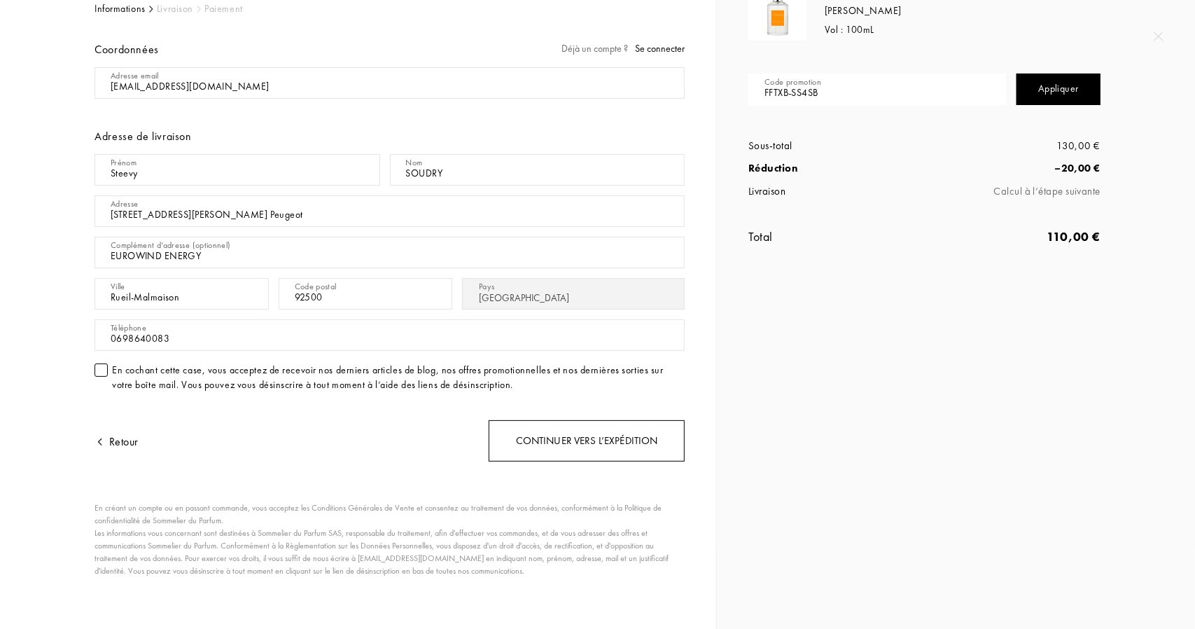
click at [647, 452] on div "Continuer vers l’expédition" at bounding box center [587, 440] width 196 height 41
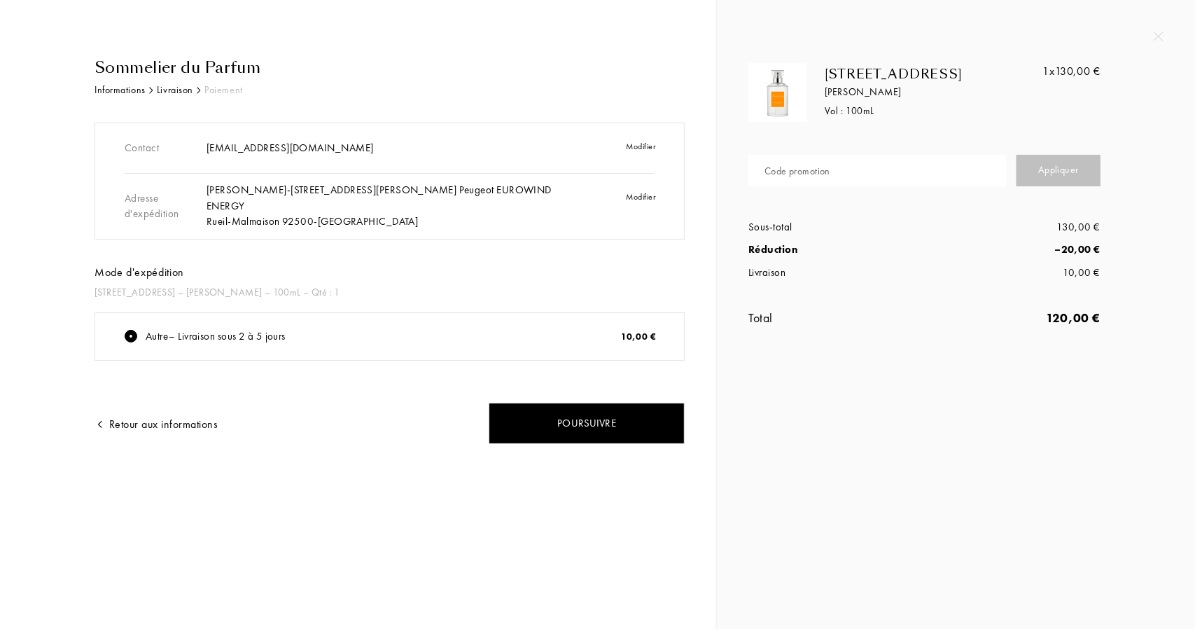
click at [216, 293] on div "[STREET_ADDRESS] – [PERSON_NAME] – 100mL – Qté : 1" at bounding box center [390, 292] width 590 height 15
click at [153, 286] on div "[STREET_ADDRESS] – [PERSON_NAME] – 100mL – Qté : 1" at bounding box center [390, 292] width 590 height 15
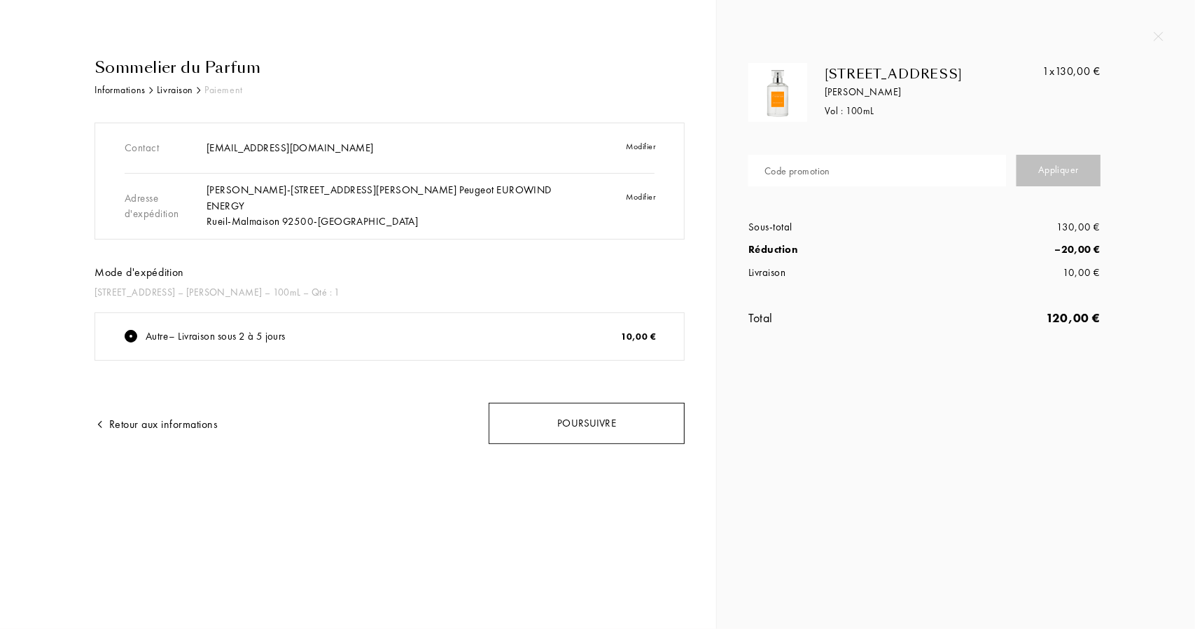
click at [543, 417] on div "Poursuivre" at bounding box center [587, 423] width 196 height 41
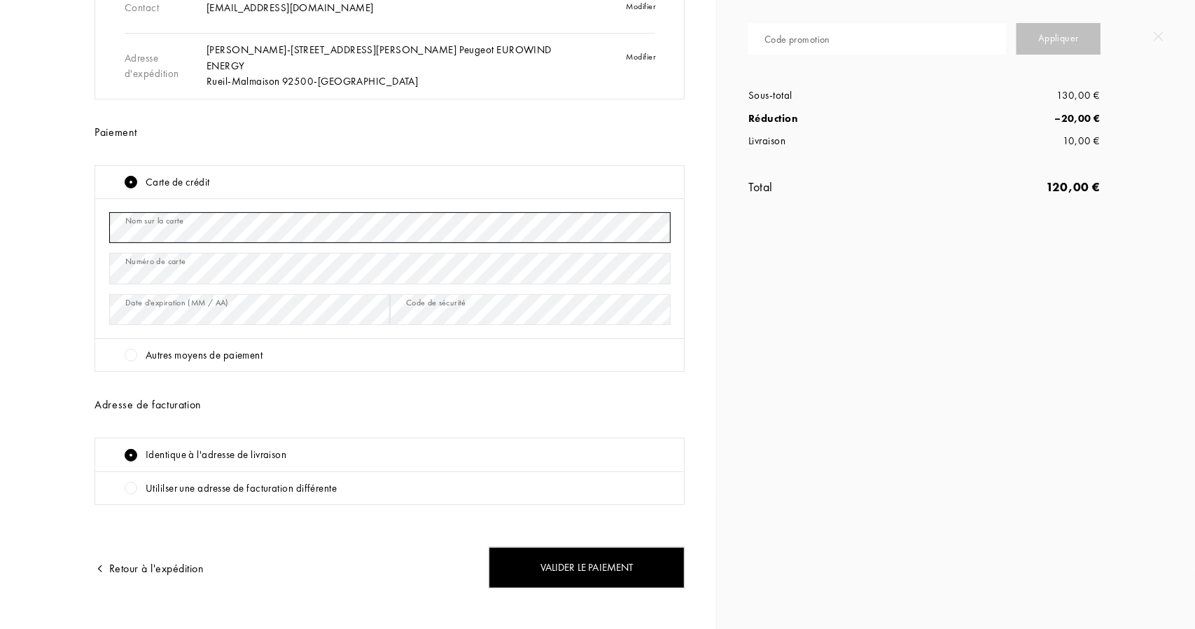
scroll to position [157, 0]
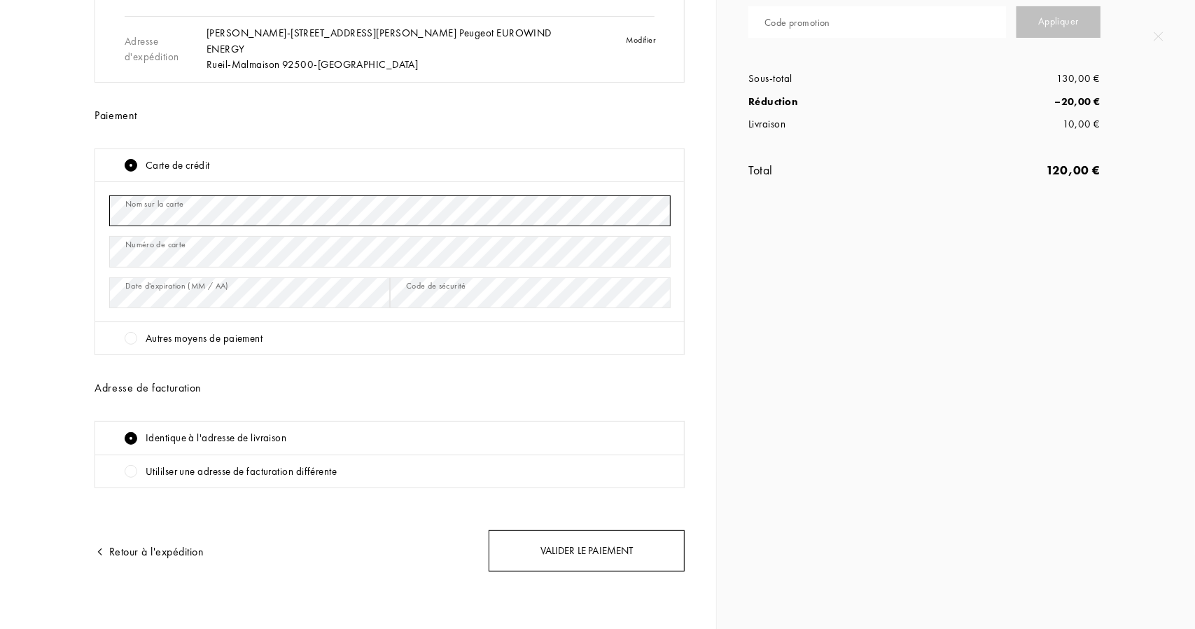
click at [532, 548] on div "Valider le paiement" at bounding box center [587, 550] width 196 height 41
